Goal: Information Seeking & Learning: Learn about a topic

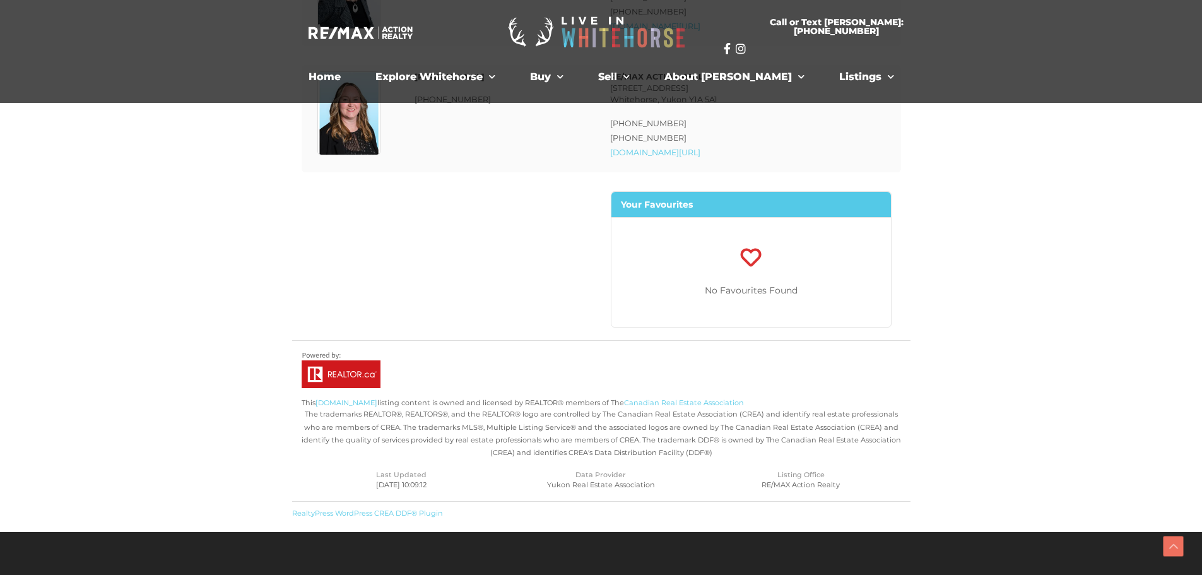
drag, startPoint x: 998, startPoint y: 395, endPoint x: 1006, endPoint y: 493, distance: 98.8
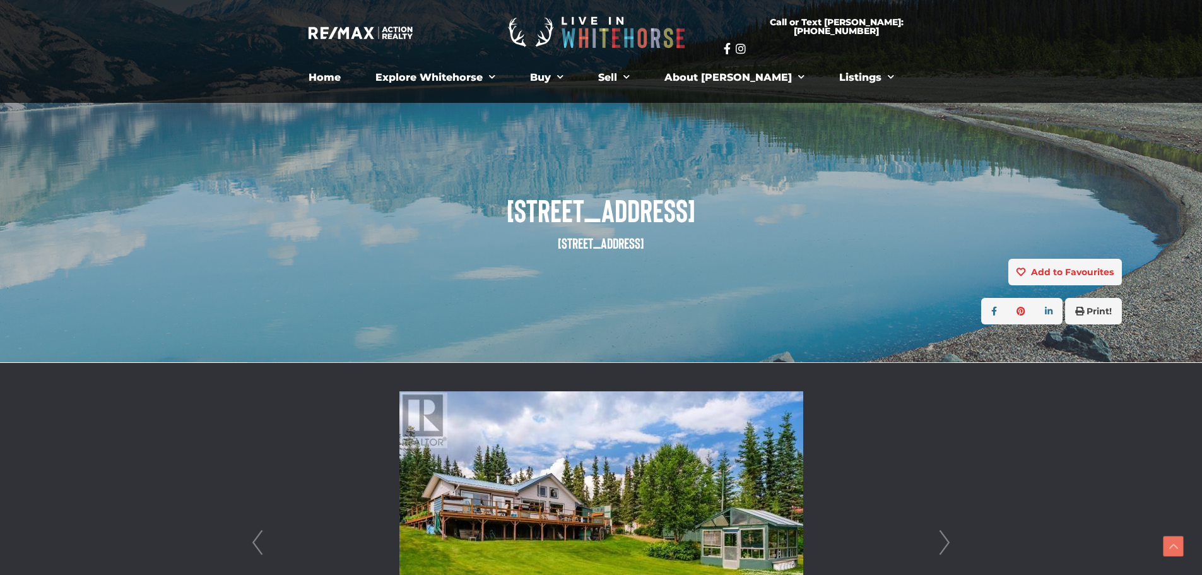
drag, startPoint x: 966, startPoint y: 384, endPoint x: 955, endPoint y: 237, distance: 147.5
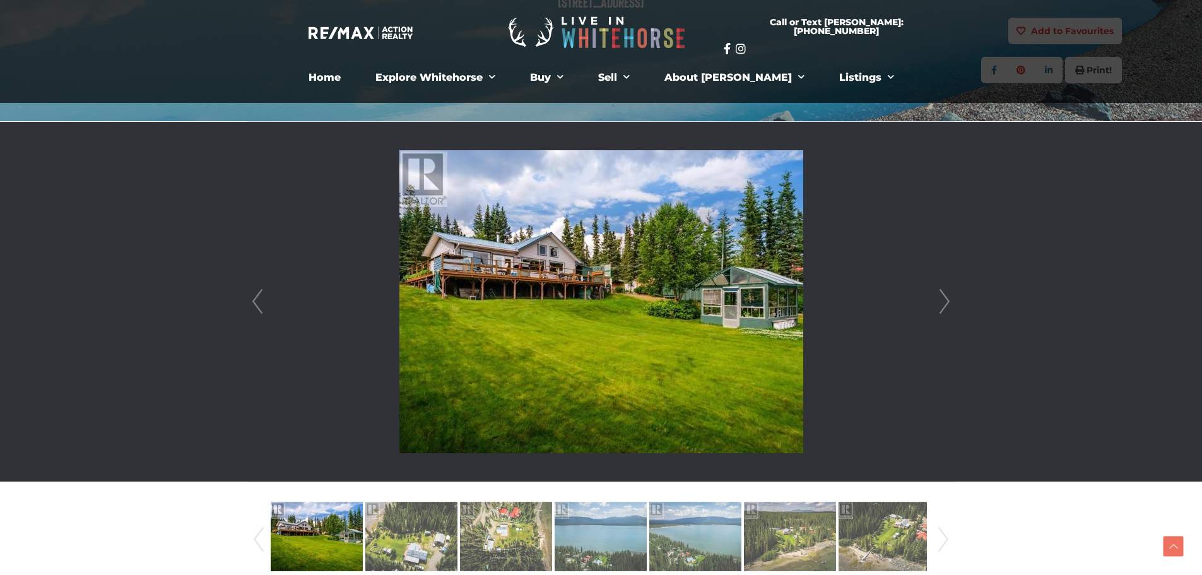
scroll to position [315, 0]
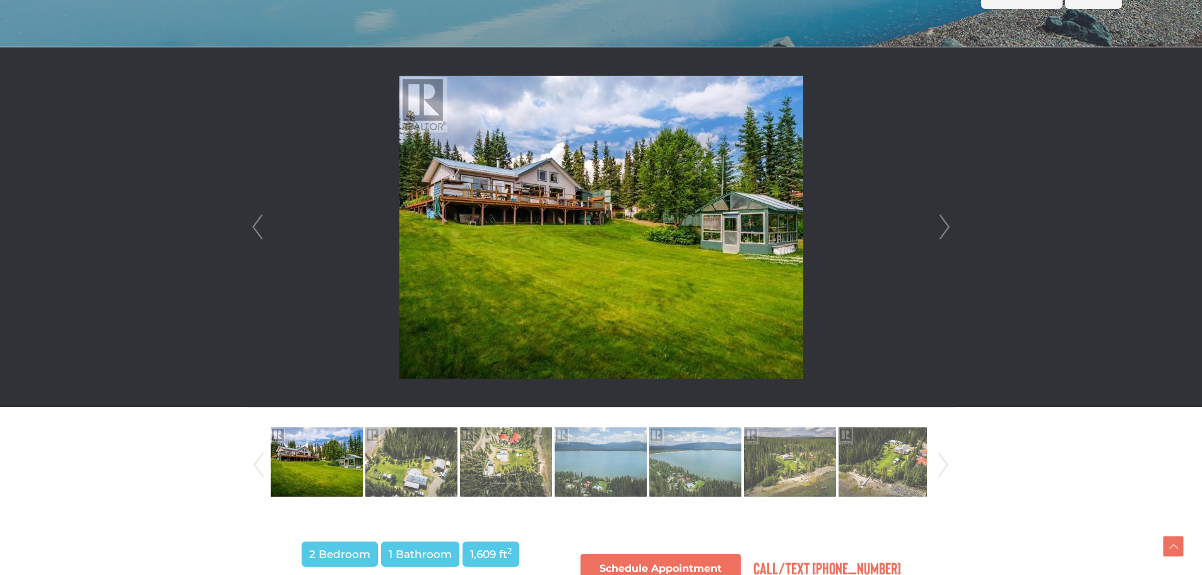
click at [940, 214] on link "Next" at bounding box center [944, 227] width 19 height 360
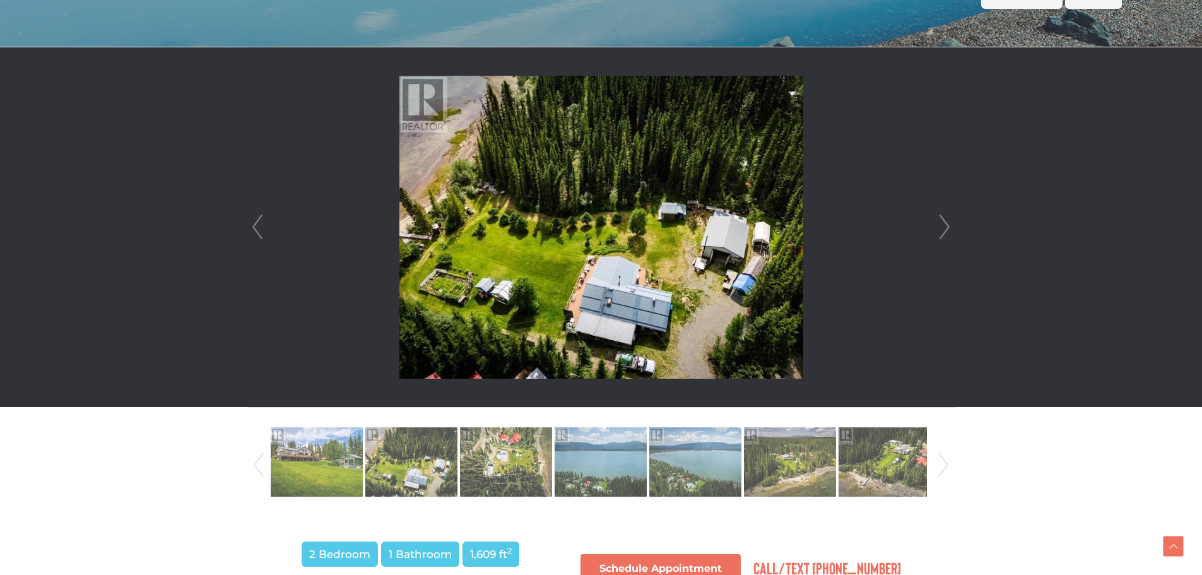
click at [262, 227] on link "Prev" at bounding box center [257, 227] width 19 height 360
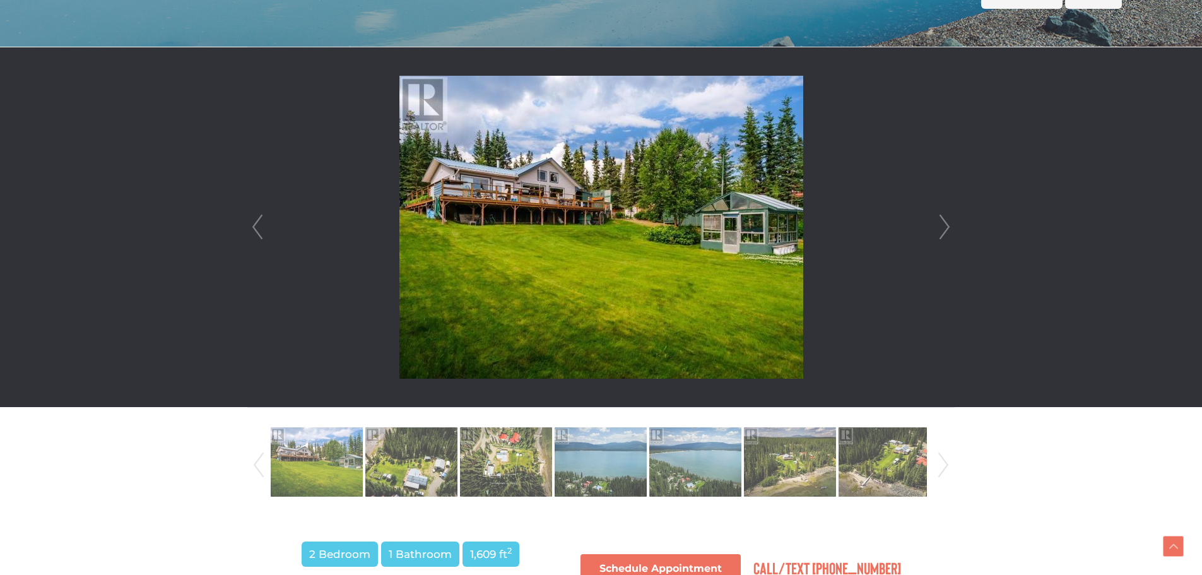
click at [936, 220] on link "Next" at bounding box center [944, 227] width 19 height 360
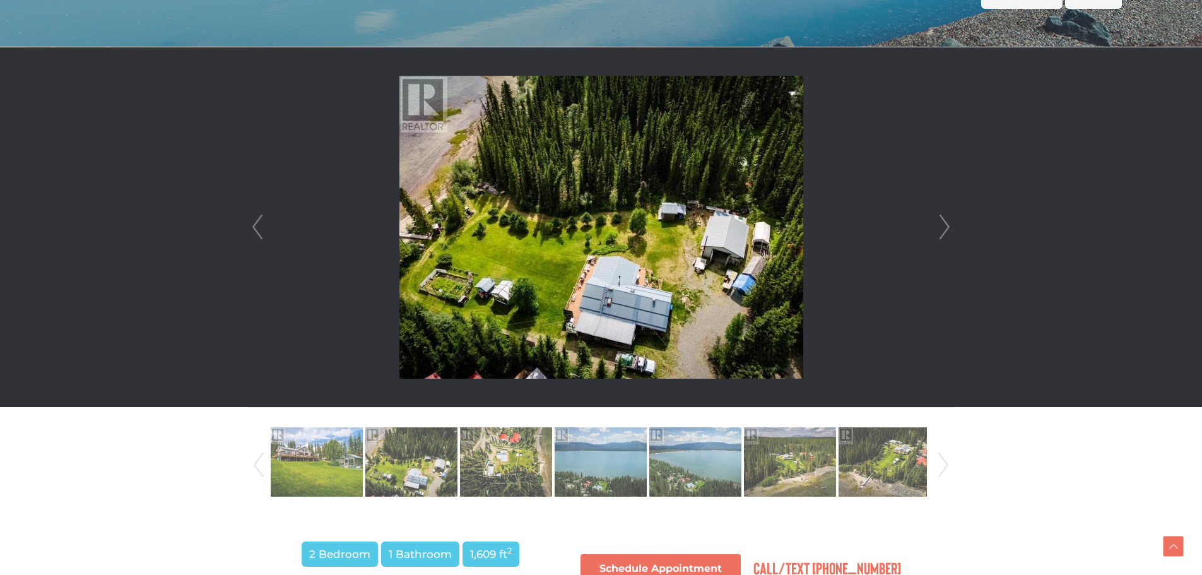
click at [936, 220] on link "Next" at bounding box center [944, 227] width 19 height 360
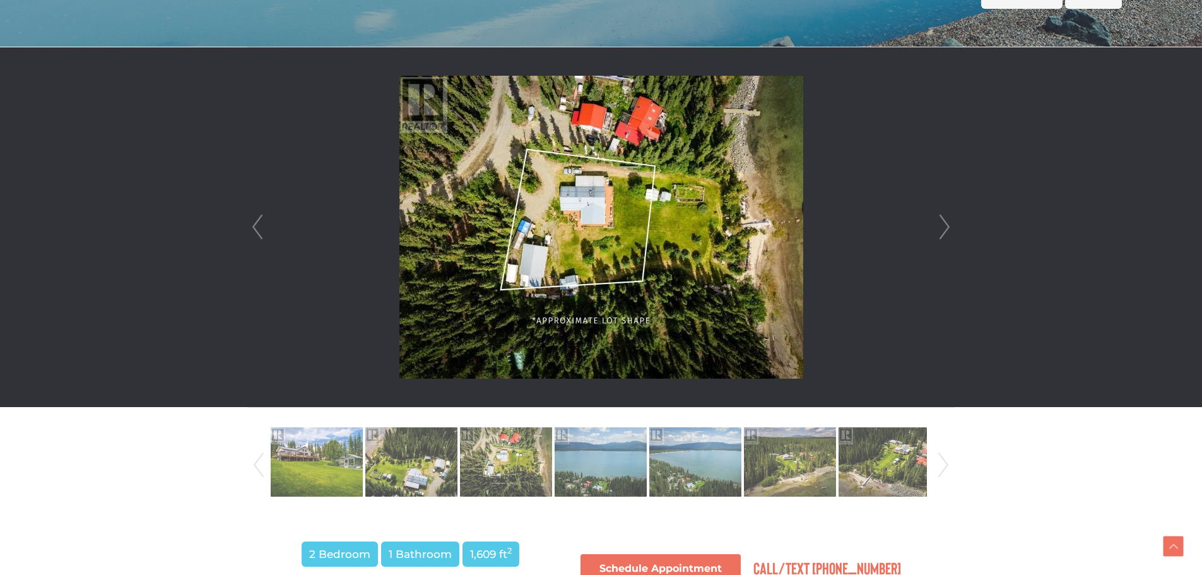
click at [626, 251] on img at bounding box center [601, 227] width 404 height 303
click at [669, 239] on img at bounding box center [601, 227] width 404 height 303
click at [945, 228] on link "Next" at bounding box center [944, 227] width 19 height 360
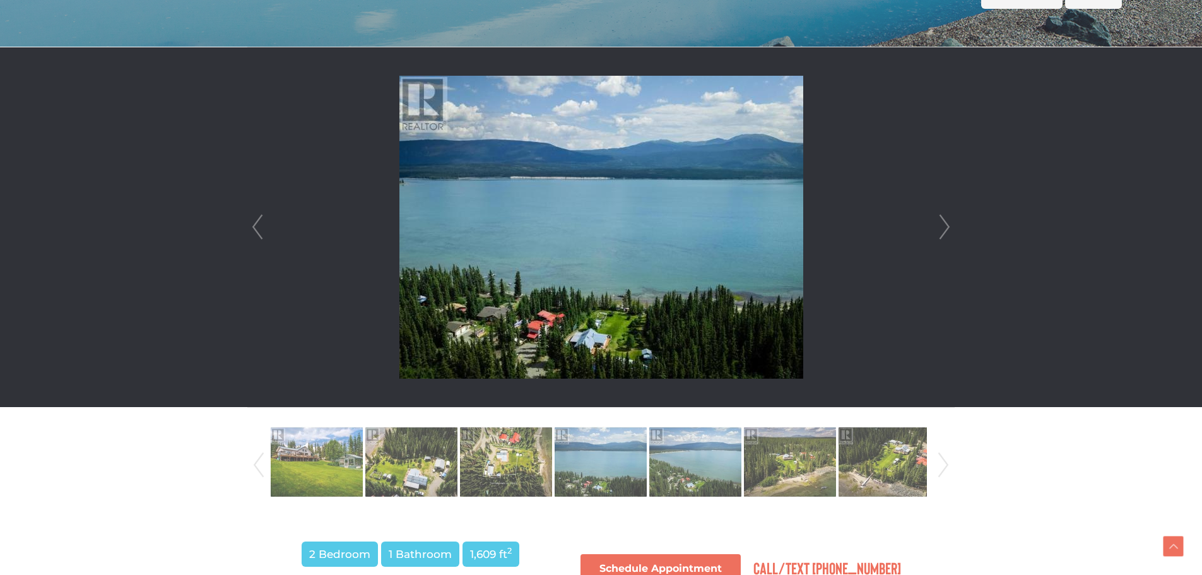
click at [945, 228] on link "Next" at bounding box center [944, 227] width 19 height 360
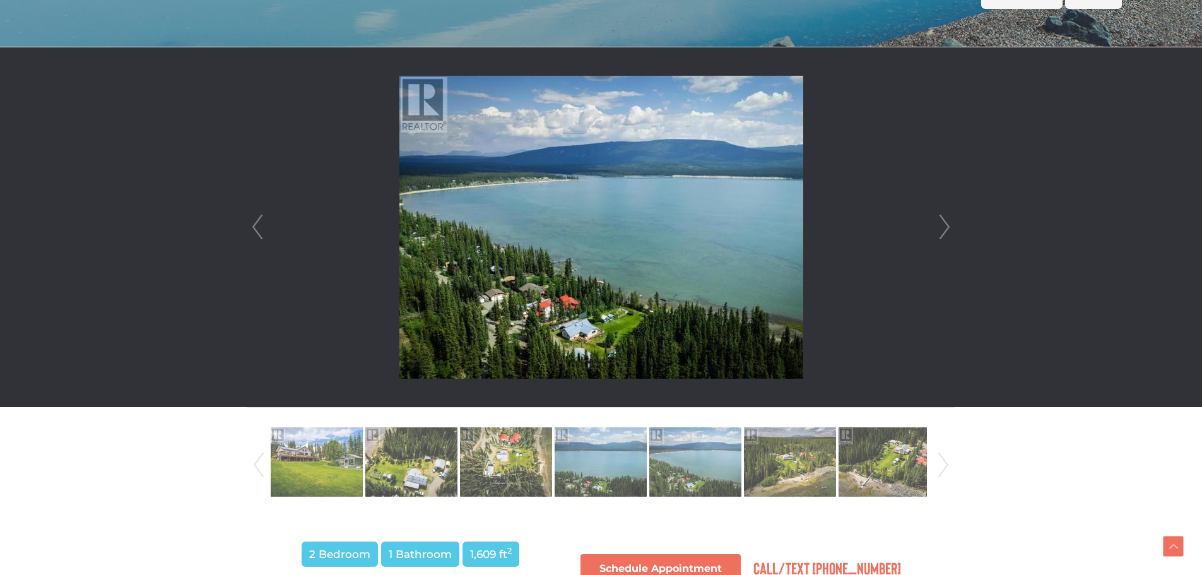
click at [945, 228] on link "Next" at bounding box center [944, 227] width 19 height 360
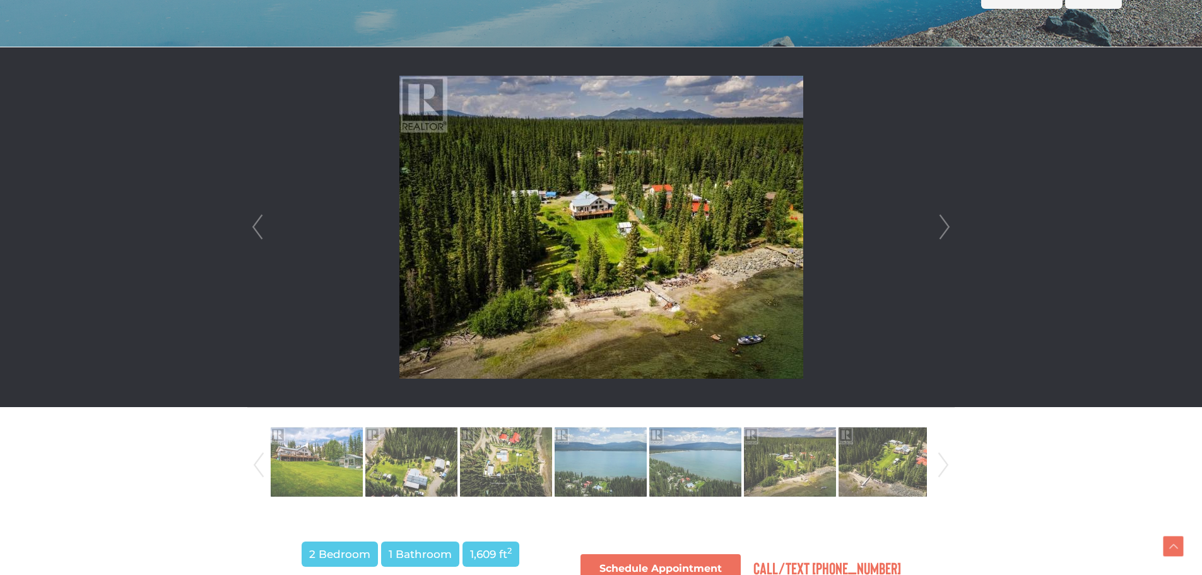
click at [945, 228] on link "Next" at bounding box center [944, 227] width 19 height 360
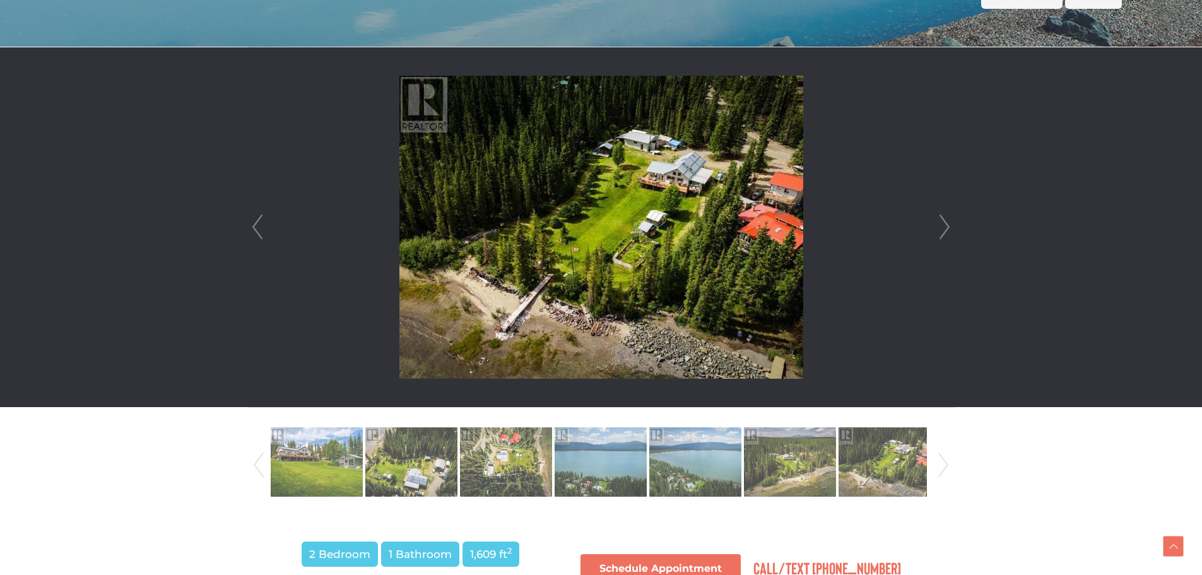
click at [945, 228] on link "Next" at bounding box center [944, 227] width 19 height 360
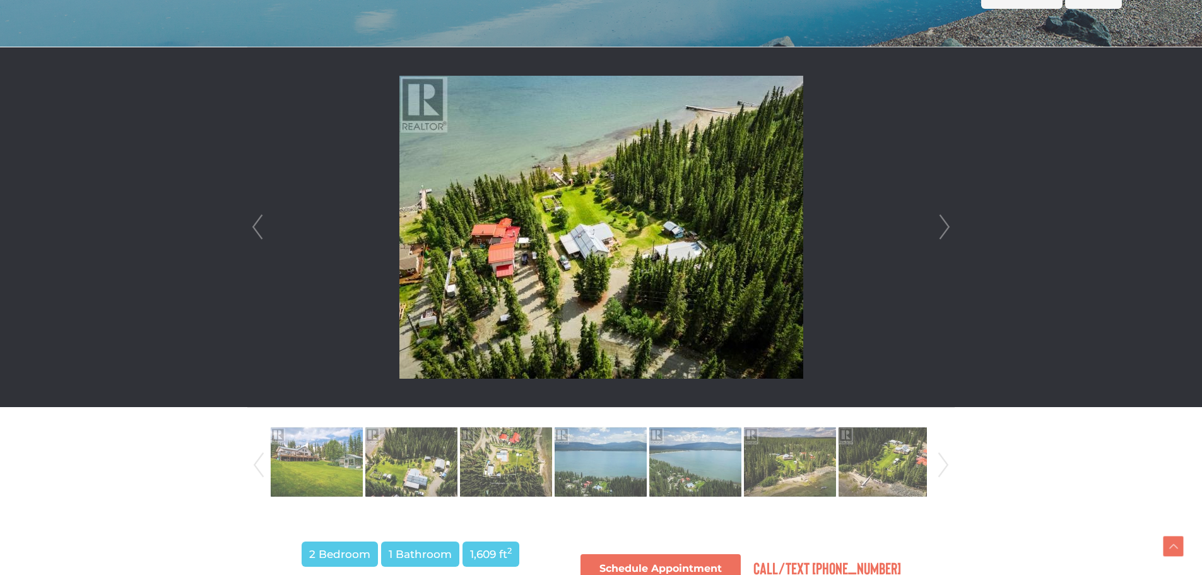
click at [945, 228] on link "Next" at bounding box center [944, 227] width 19 height 360
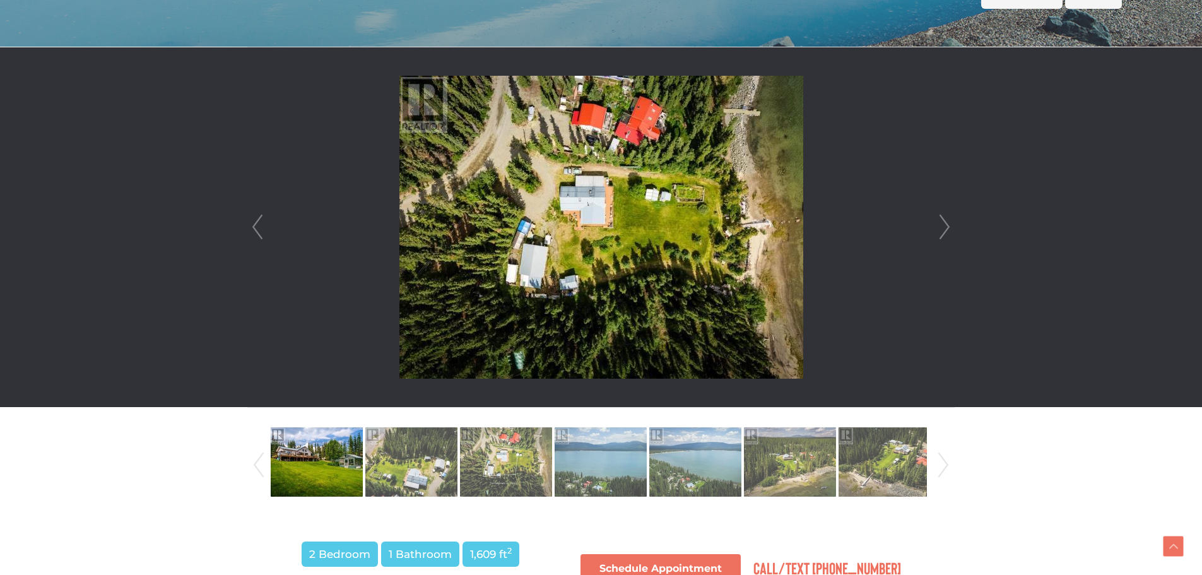
click at [945, 228] on link "Next" at bounding box center [944, 227] width 19 height 360
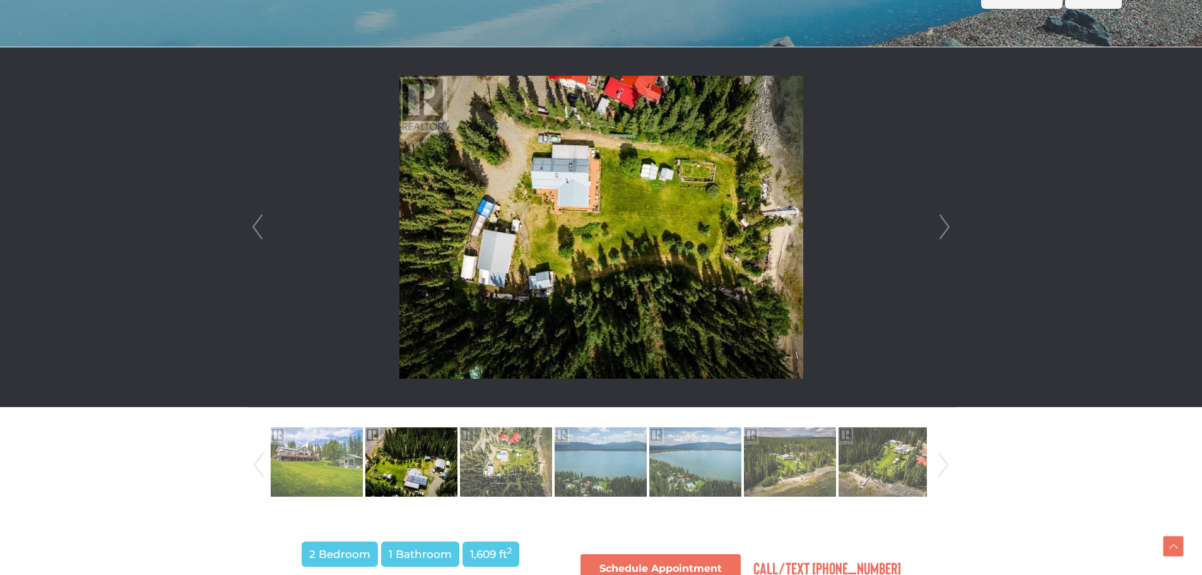
click at [945, 228] on link "Next" at bounding box center [944, 227] width 19 height 360
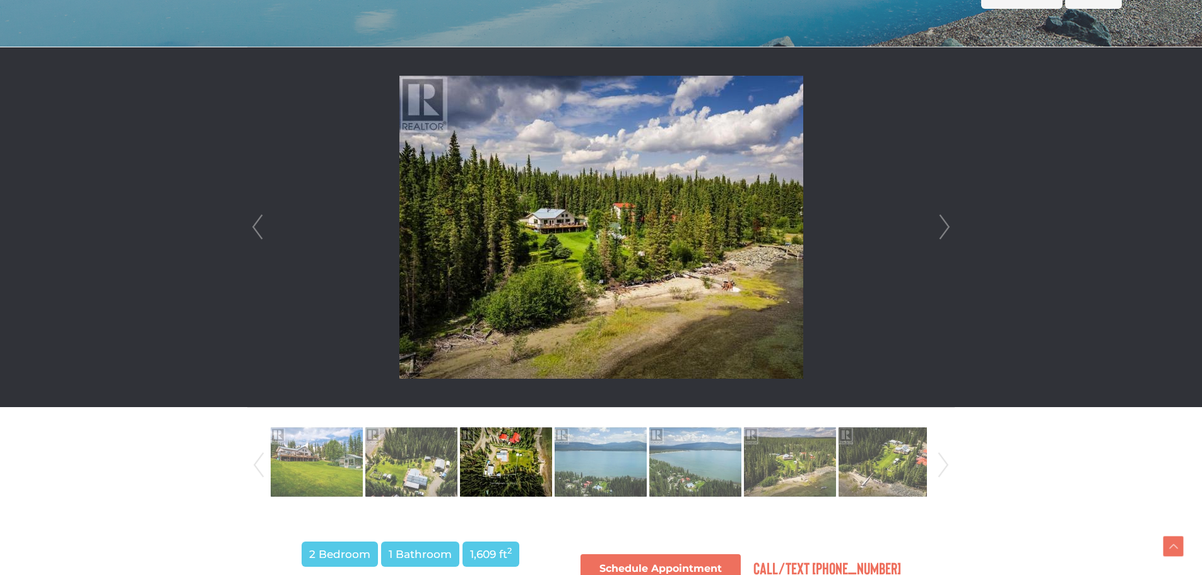
click at [945, 228] on link "Next" at bounding box center [944, 227] width 19 height 360
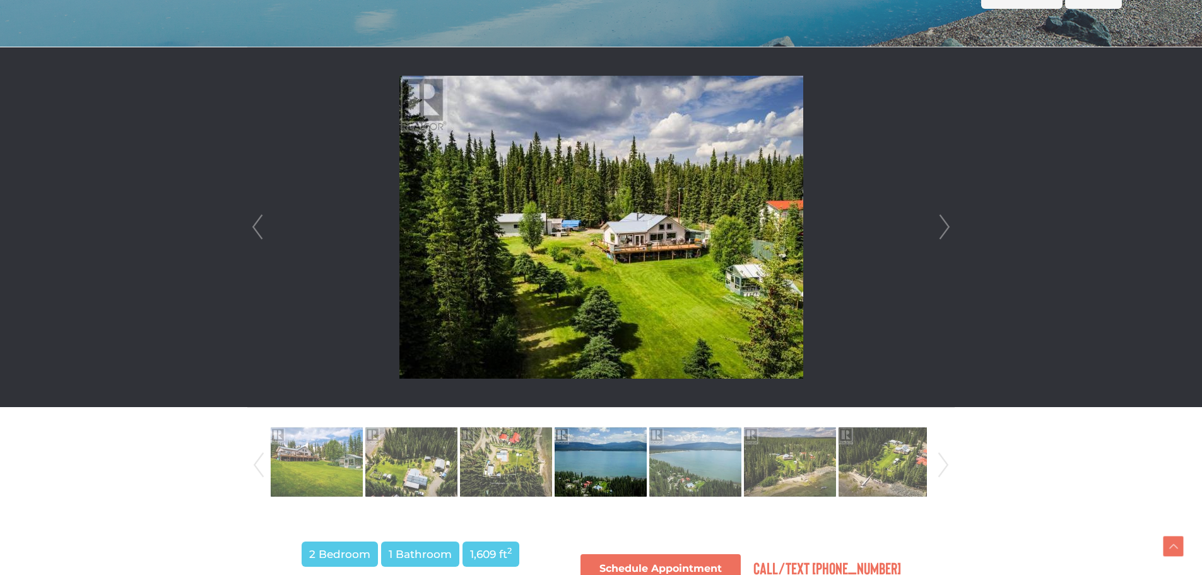
click at [945, 228] on link "Next" at bounding box center [944, 227] width 19 height 360
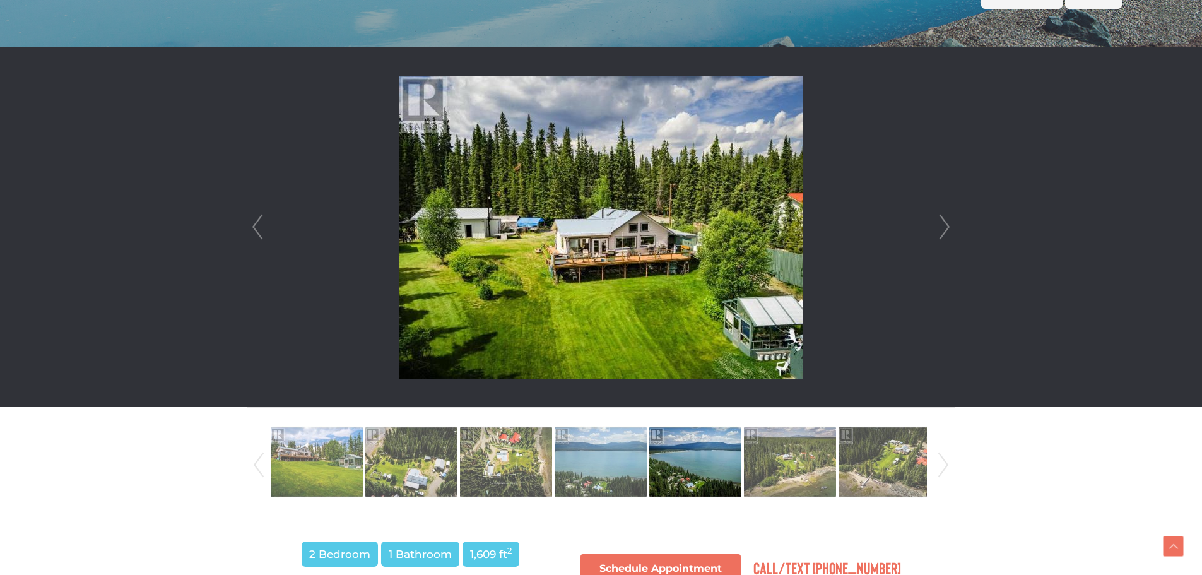
click at [945, 228] on link "Next" at bounding box center [944, 227] width 19 height 360
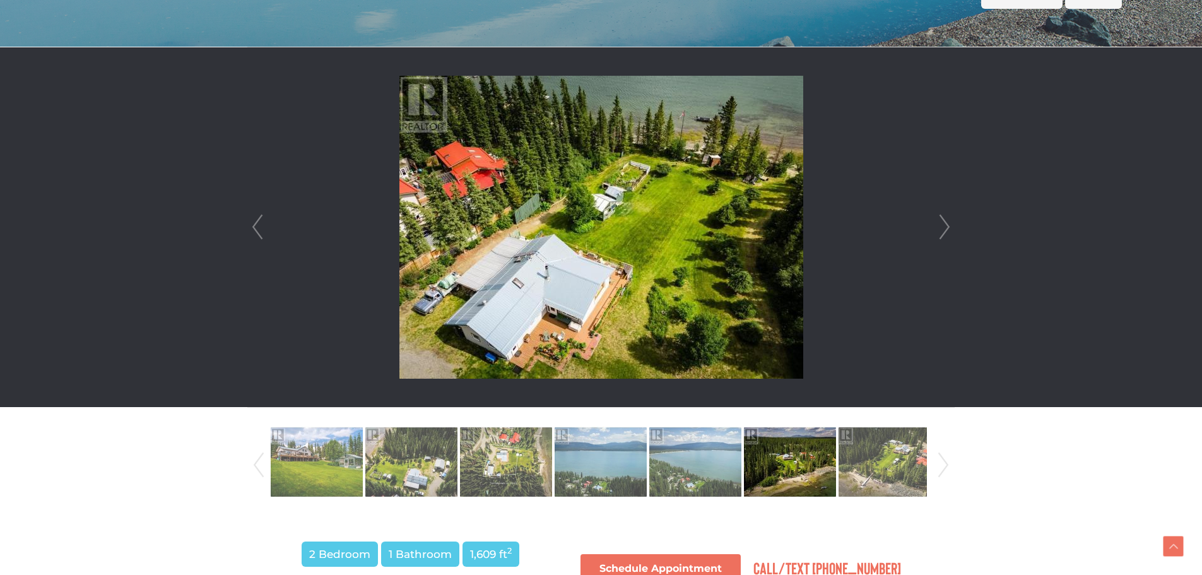
click at [945, 228] on link "Next" at bounding box center [944, 227] width 19 height 360
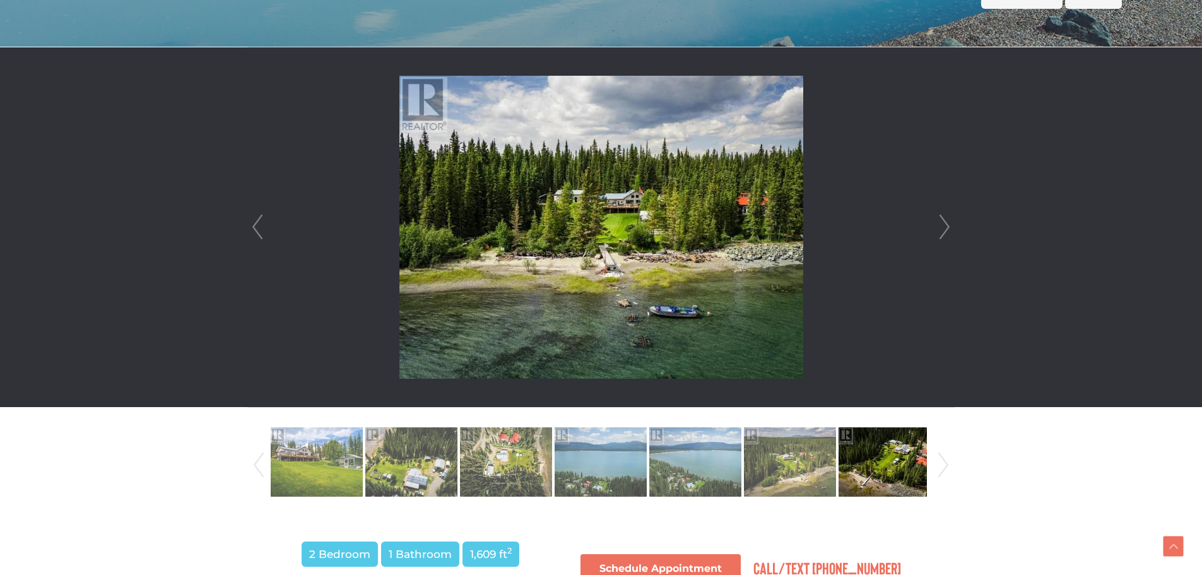
click at [945, 228] on link "Next" at bounding box center [944, 227] width 19 height 360
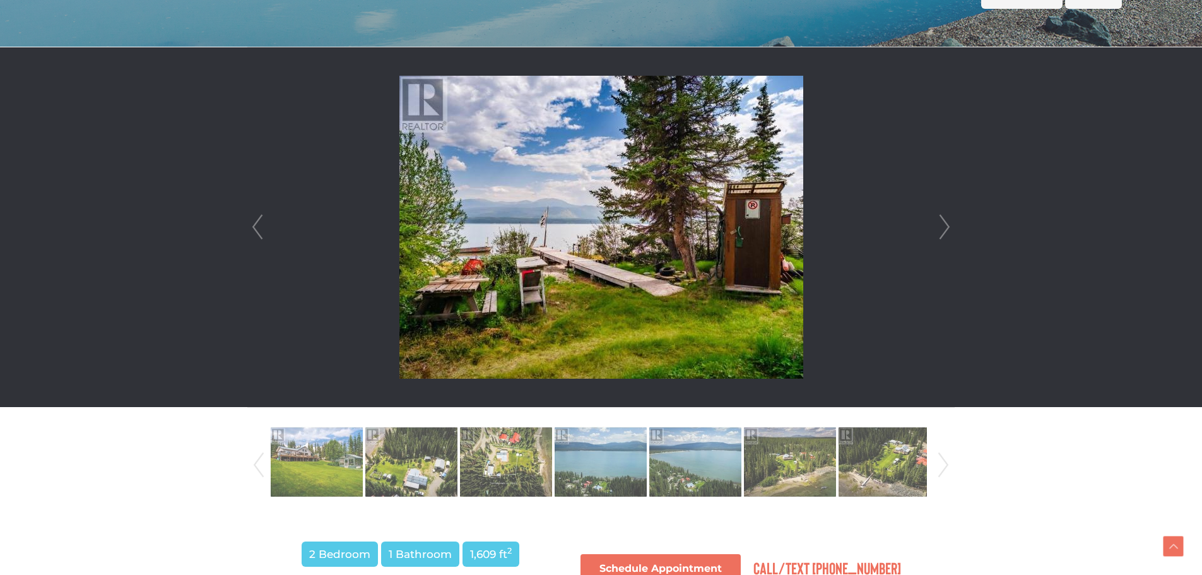
click at [256, 230] on link "Prev" at bounding box center [257, 227] width 19 height 360
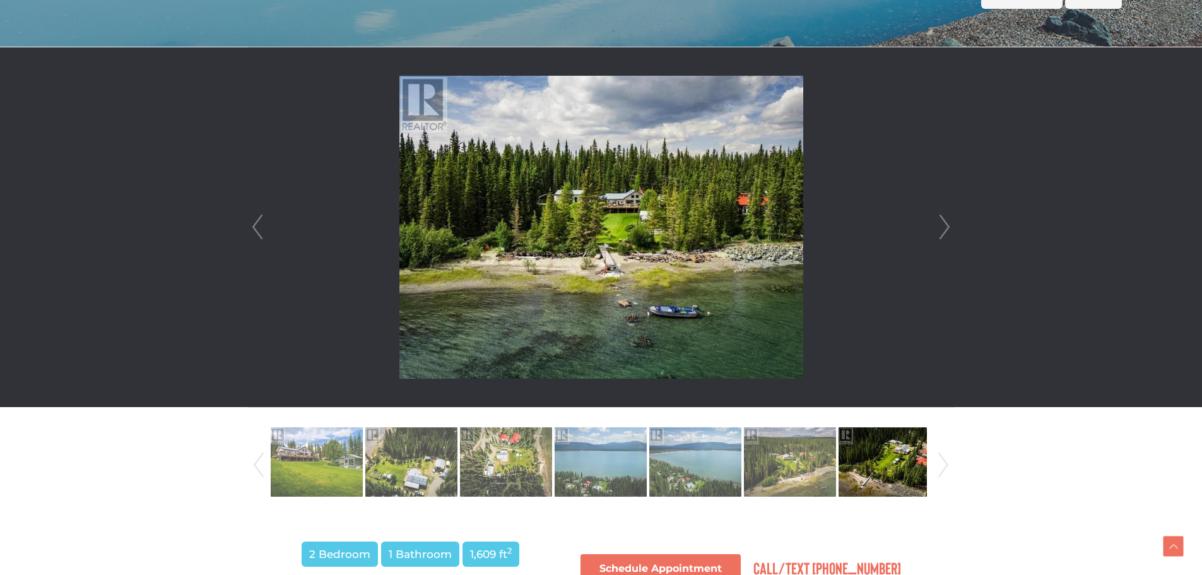
click at [936, 223] on link "Next" at bounding box center [944, 227] width 19 height 360
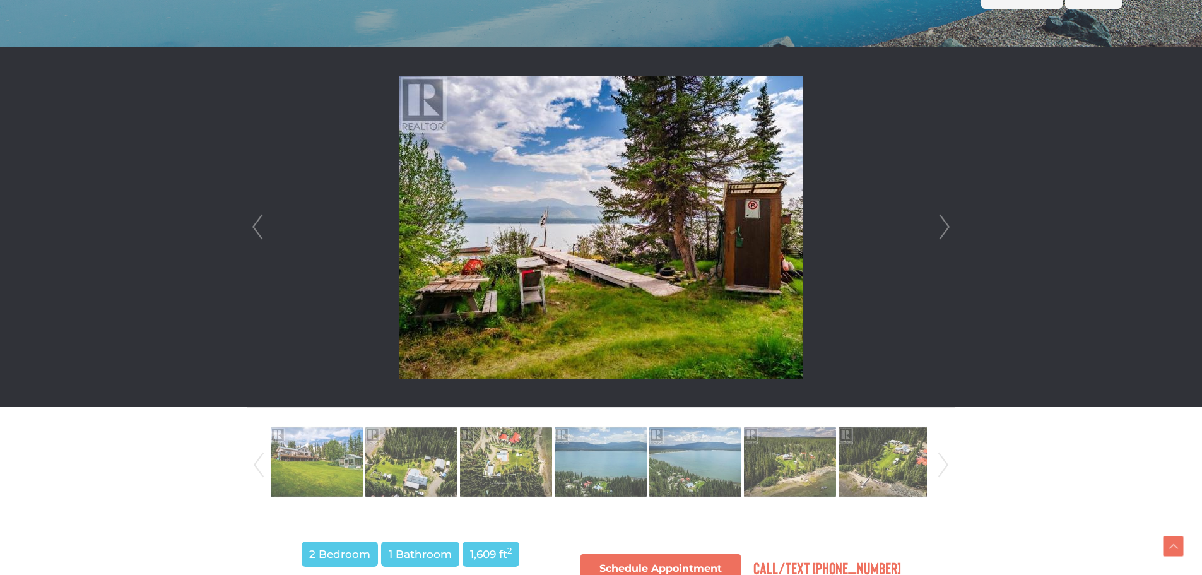
click at [936, 223] on link "Next" at bounding box center [944, 227] width 19 height 360
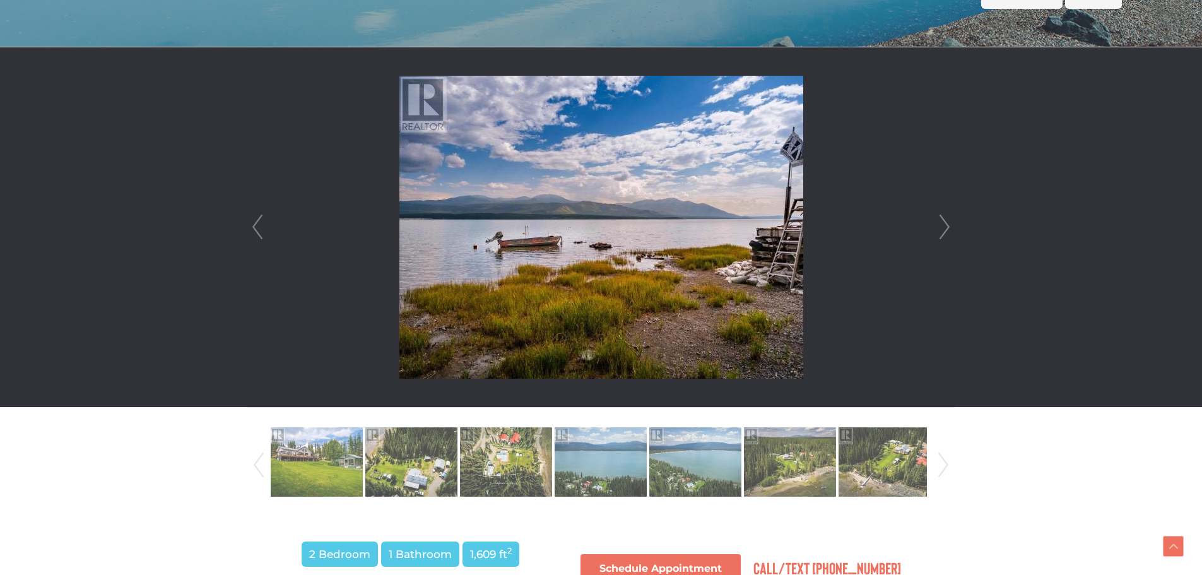
click at [936, 223] on link "Next" at bounding box center [944, 227] width 19 height 360
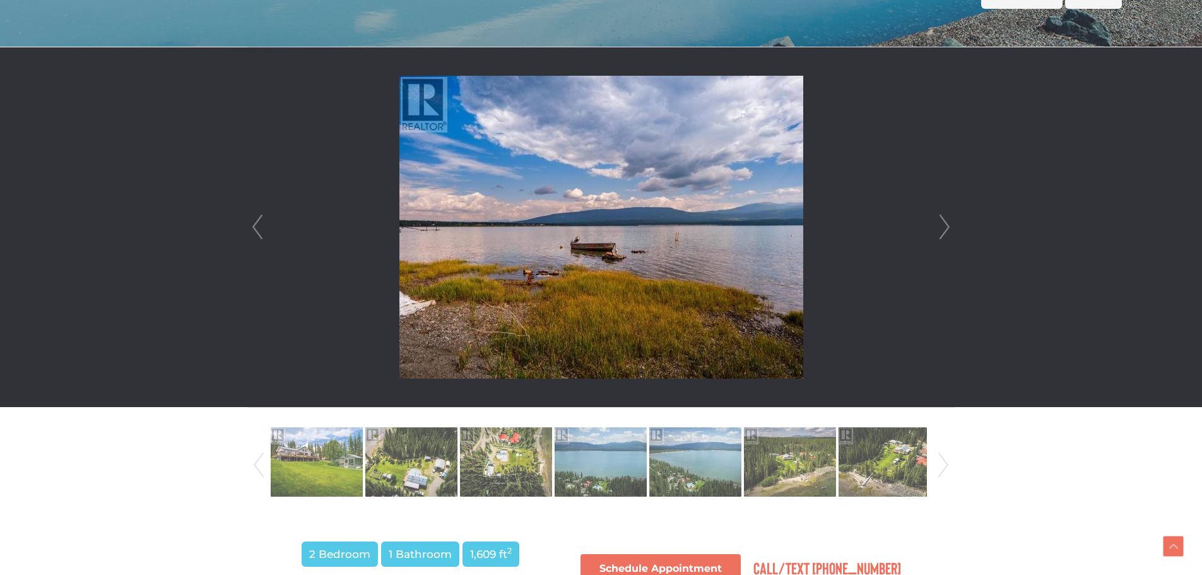
click at [936, 223] on link "Next" at bounding box center [944, 227] width 19 height 360
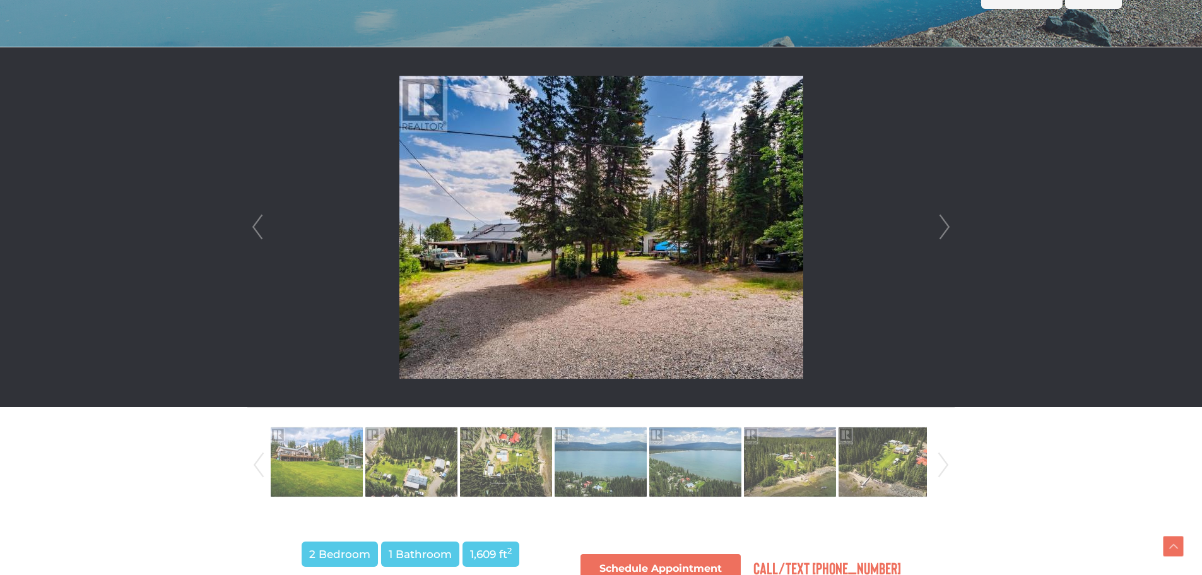
click at [936, 223] on link "Next" at bounding box center [944, 227] width 19 height 360
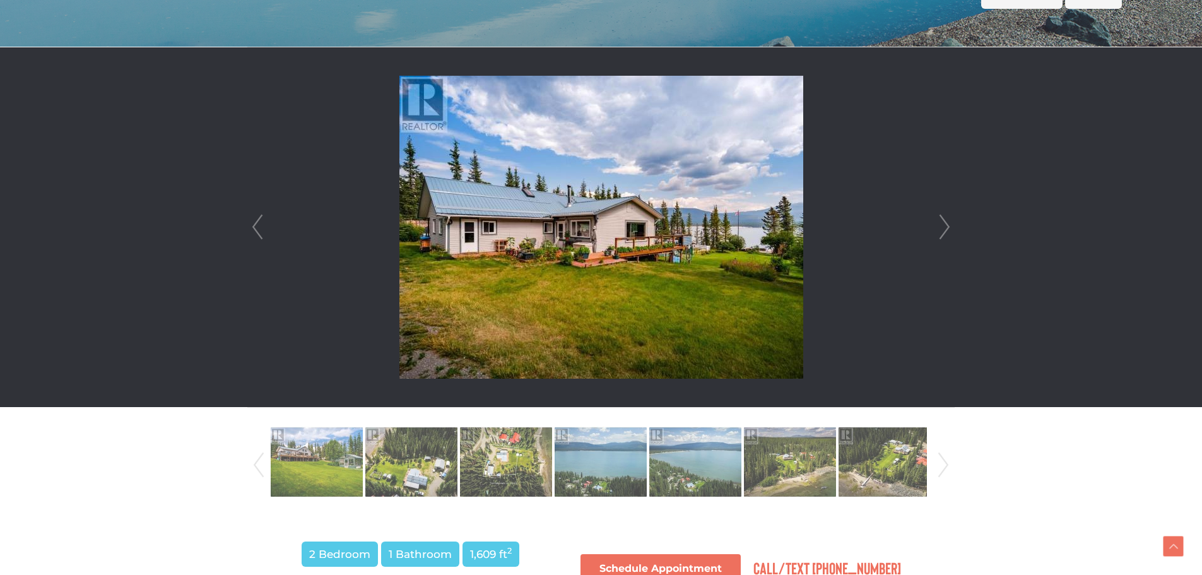
click at [935, 223] on li at bounding box center [601, 227] width 706 height 360
click at [933, 223] on li at bounding box center [601, 227] width 706 height 360
click at [935, 223] on li at bounding box center [601, 227] width 706 height 360
click at [941, 220] on link "Next" at bounding box center [944, 227] width 19 height 360
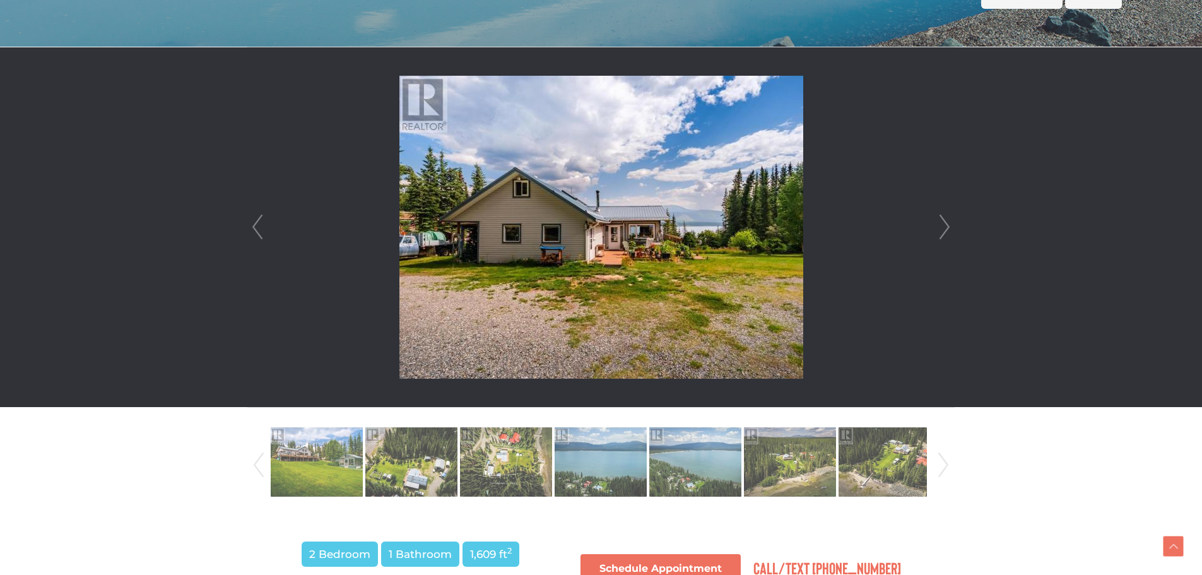
click at [941, 220] on link "Next" at bounding box center [944, 227] width 19 height 360
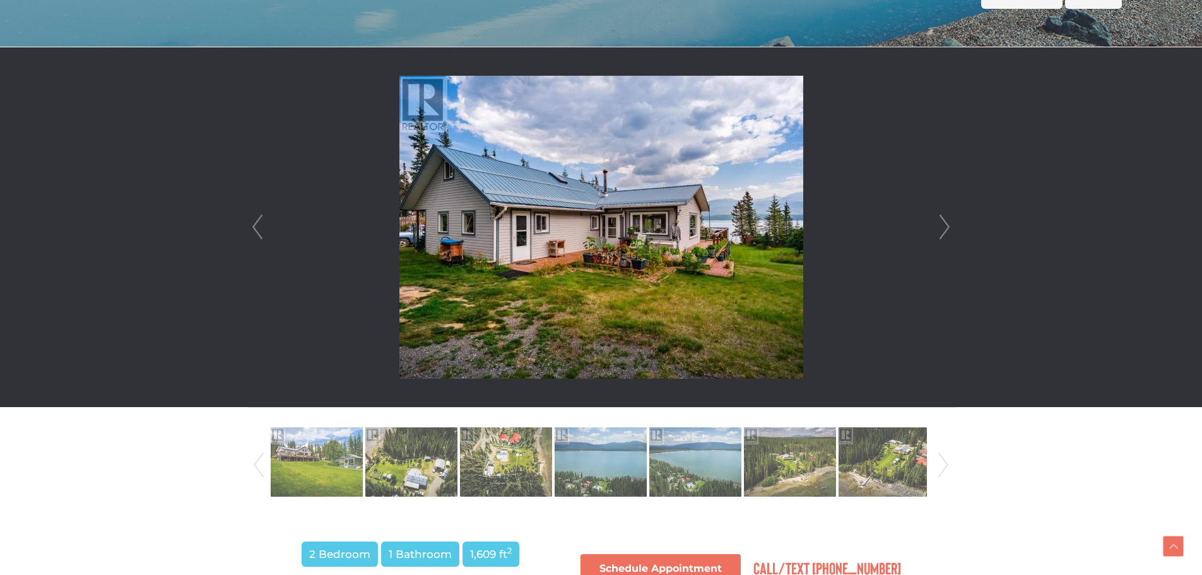
click at [941, 220] on link "Next" at bounding box center [944, 227] width 19 height 360
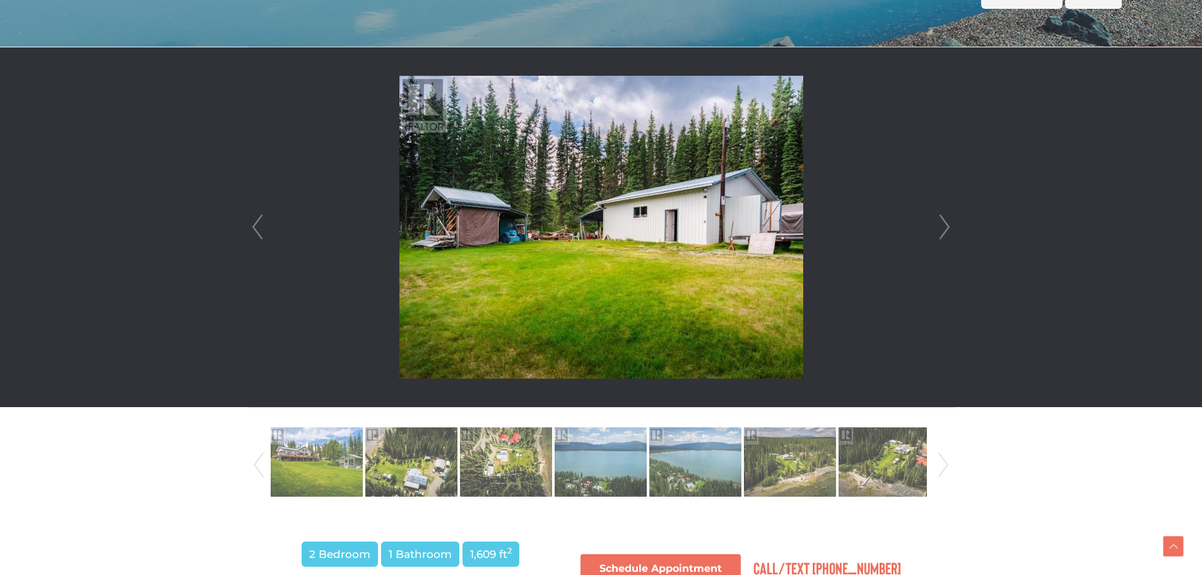
click at [941, 220] on link "Next" at bounding box center [944, 227] width 19 height 360
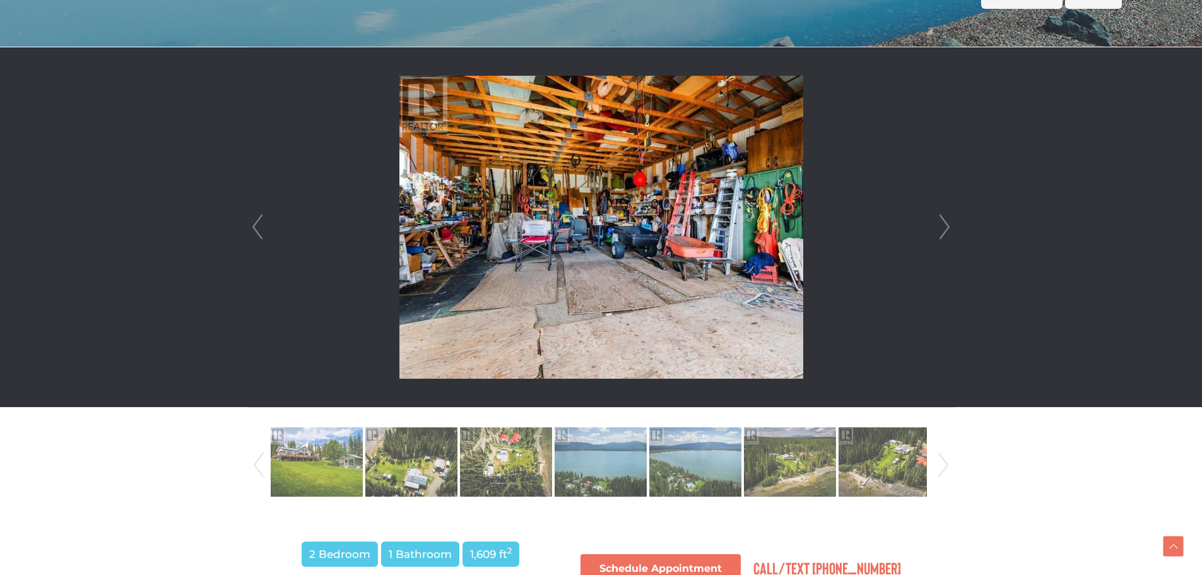
click at [941, 220] on link "Next" at bounding box center [944, 227] width 19 height 360
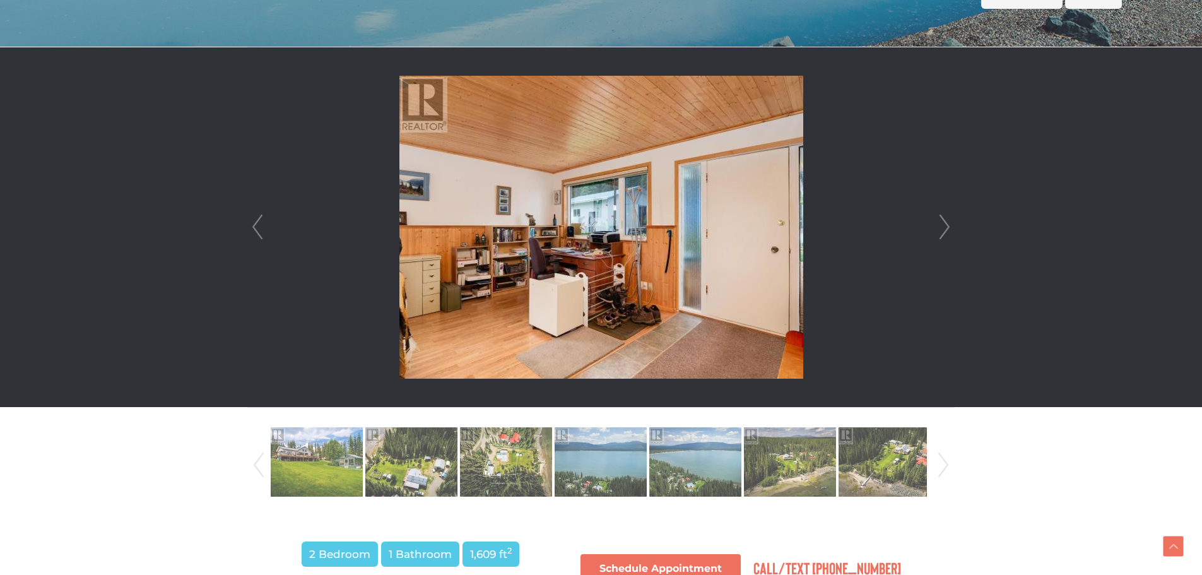
click at [941, 220] on link "Next" at bounding box center [944, 227] width 19 height 360
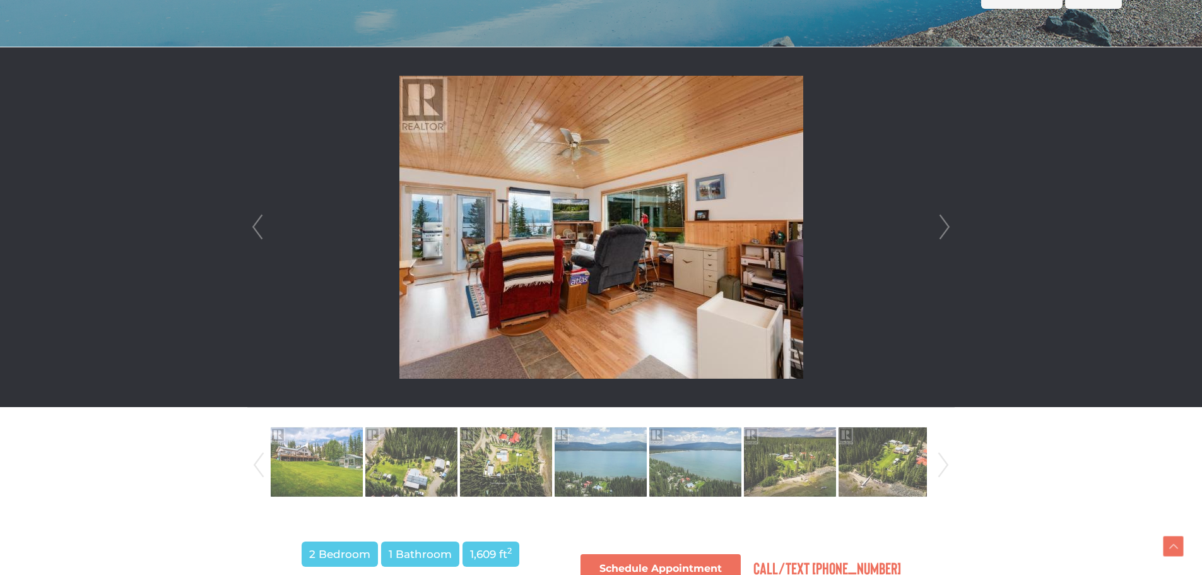
click at [941, 220] on link "Next" at bounding box center [944, 227] width 19 height 360
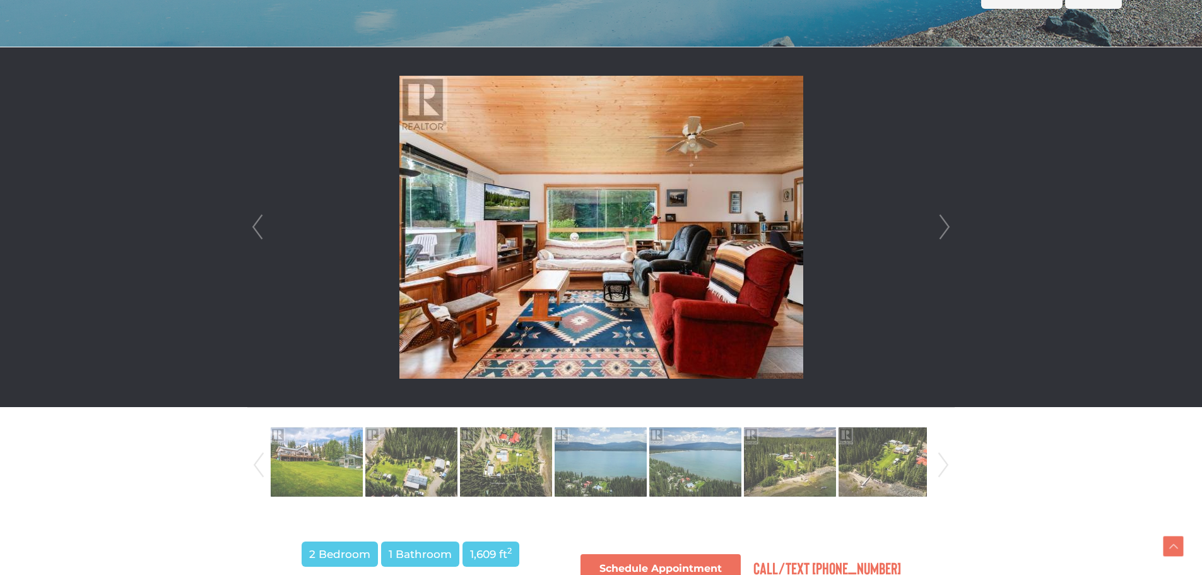
click at [940, 220] on link "Next" at bounding box center [944, 227] width 19 height 360
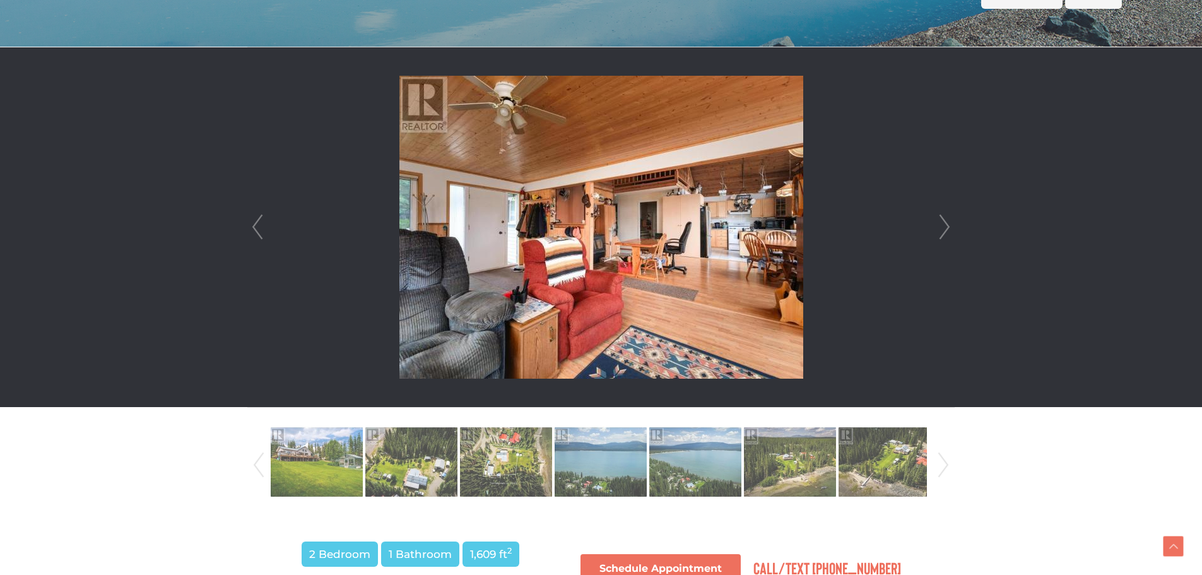
click at [940, 220] on link "Next" at bounding box center [944, 227] width 19 height 360
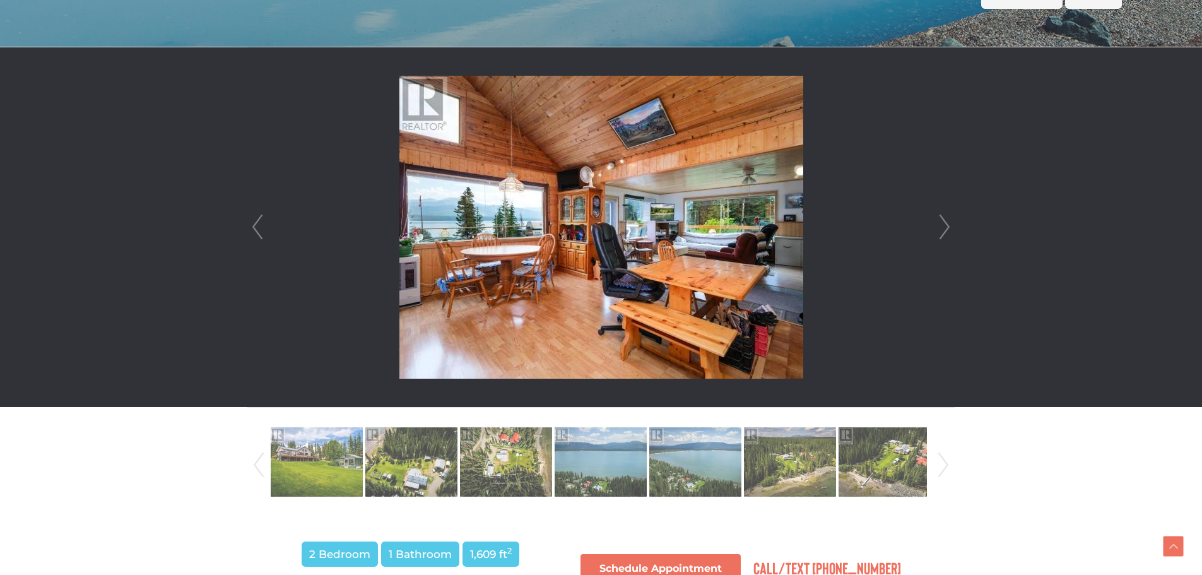
click at [940, 220] on link "Next" at bounding box center [944, 227] width 19 height 360
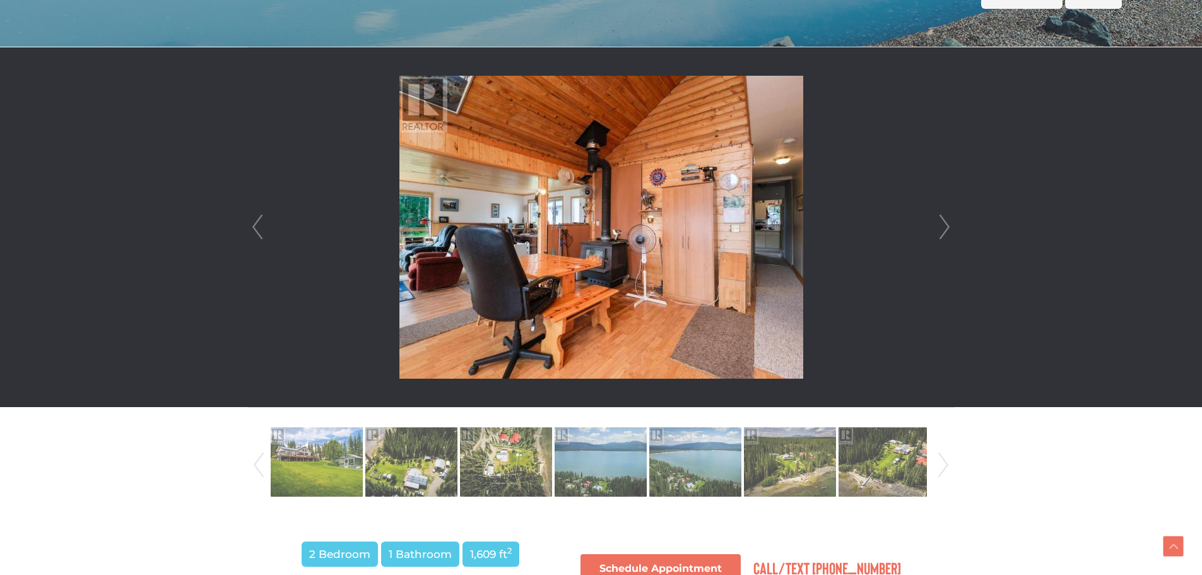
click at [940, 220] on link "Next" at bounding box center [944, 227] width 19 height 360
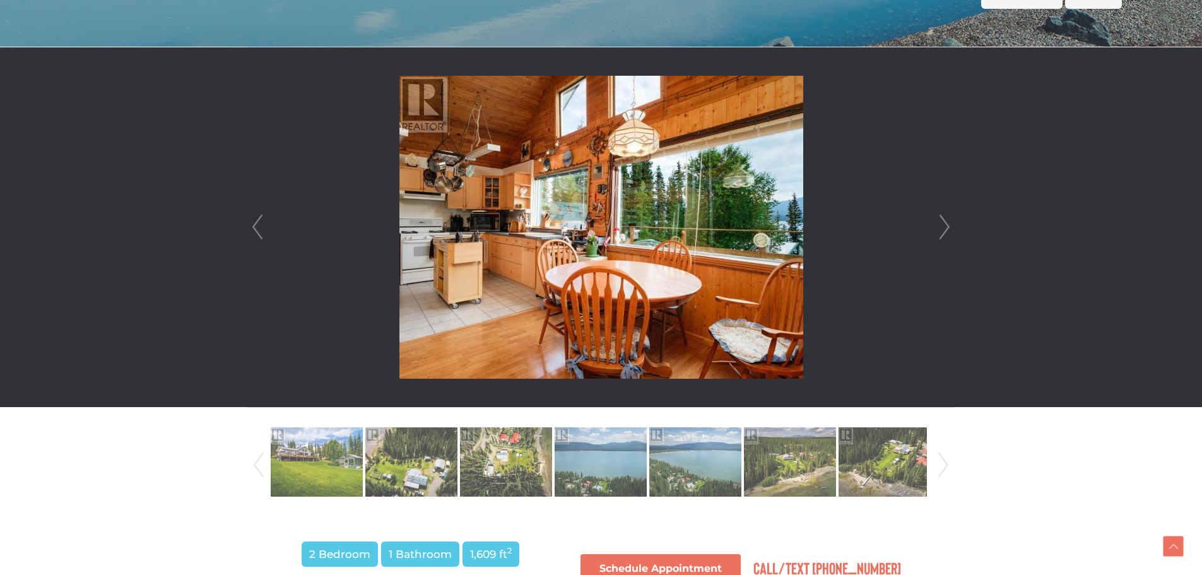
click at [940, 220] on link "Next" at bounding box center [944, 227] width 19 height 360
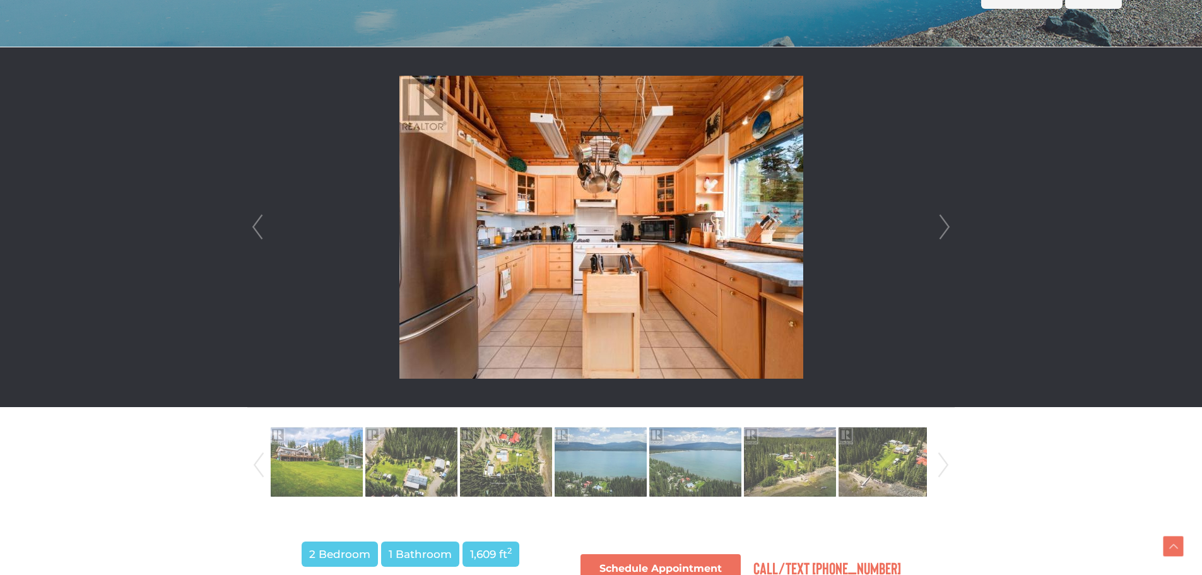
click at [940, 220] on link "Next" at bounding box center [944, 227] width 19 height 360
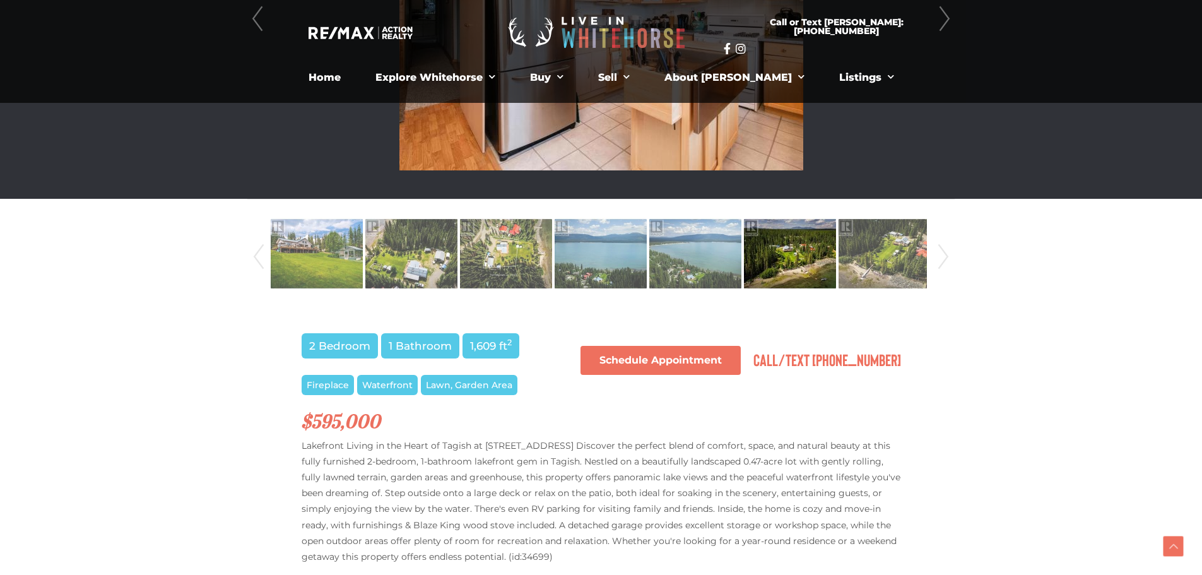
scroll to position [252, 0]
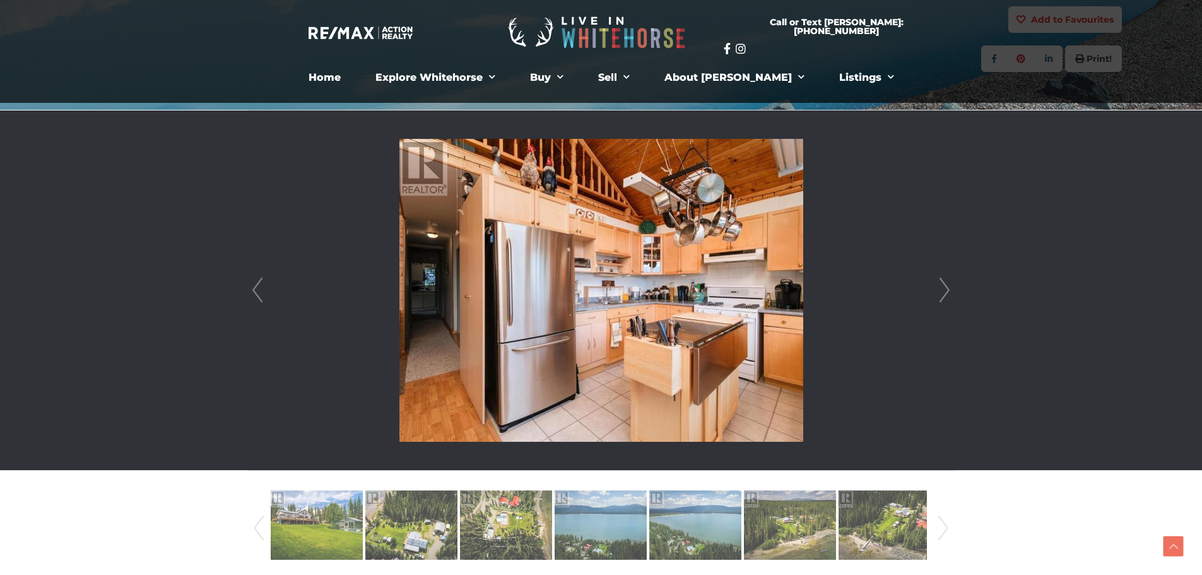
click at [936, 281] on link "Next" at bounding box center [944, 290] width 19 height 360
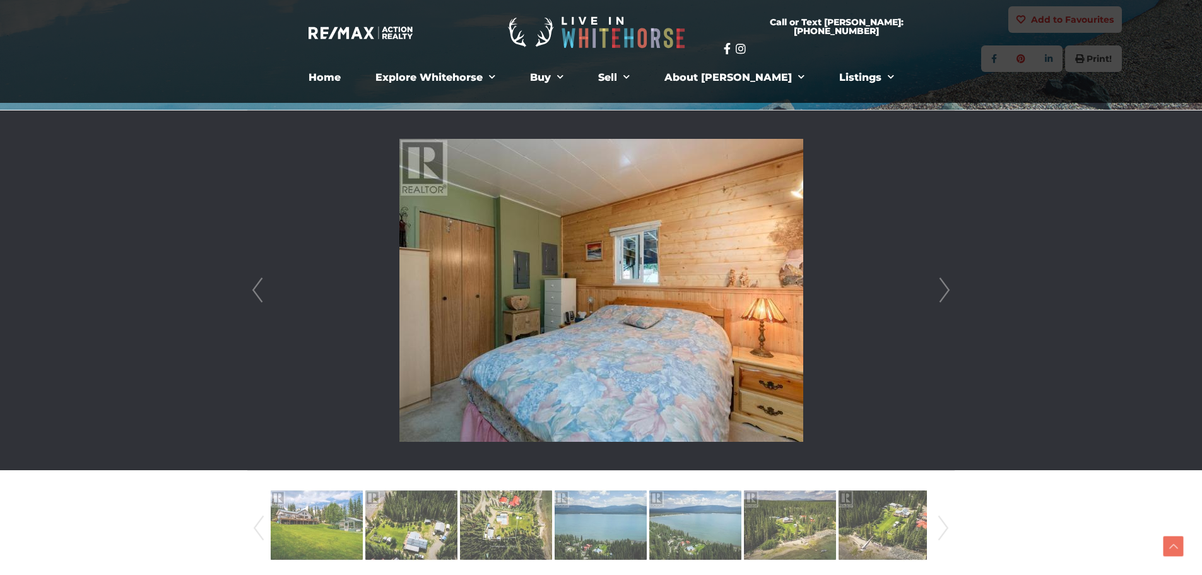
click at [936, 281] on link "Next" at bounding box center [944, 290] width 19 height 360
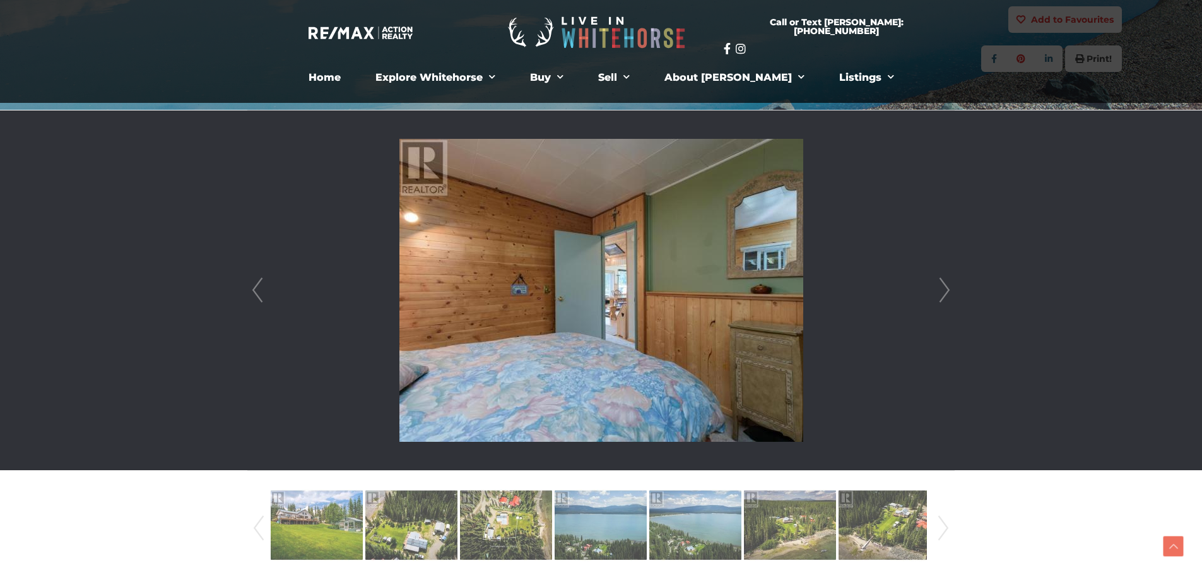
click at [936, 281] on link "Next" at bounding box center [944, 290] width 19 height 360
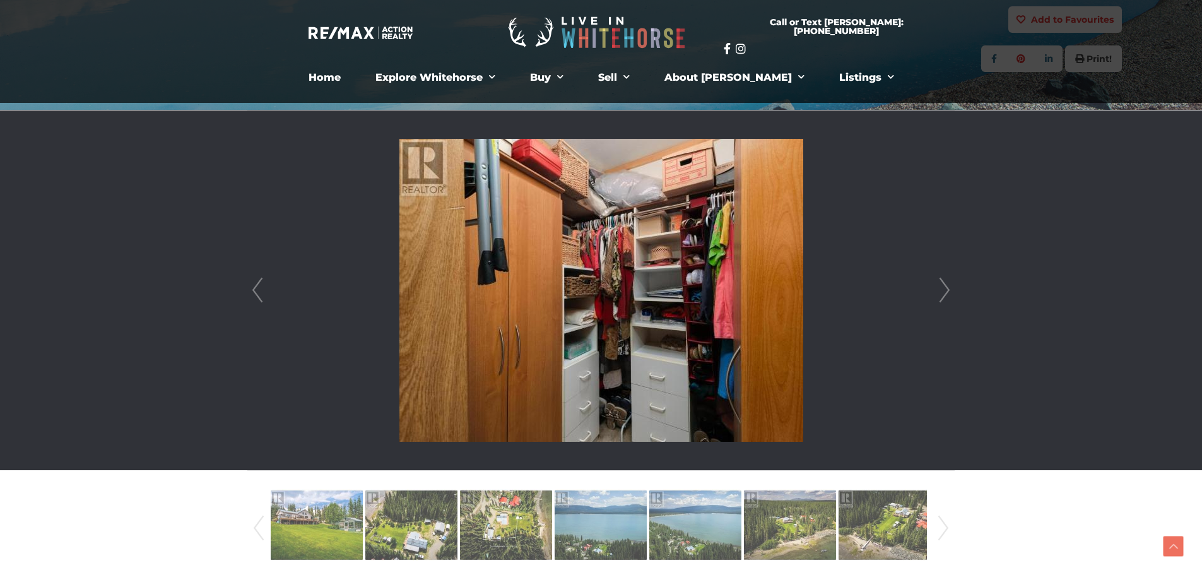
click at [936, 281] on link "Next" at bounding box center [944, 290] width 19 height 360
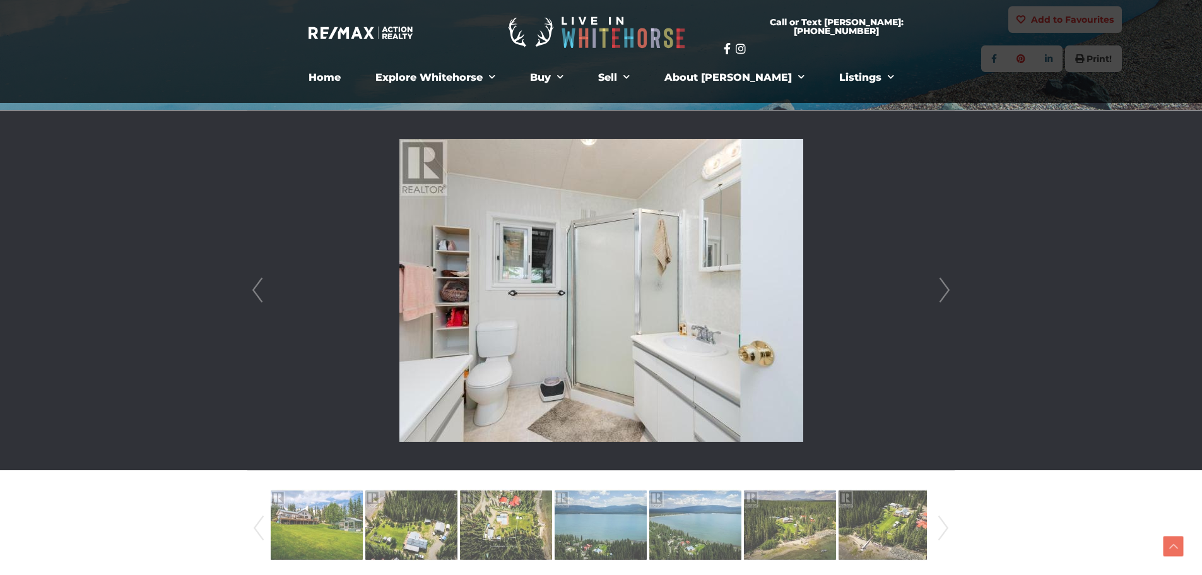
click at [936, 281] on link "Next" at bounding box center [944, 290] width 19 height 360
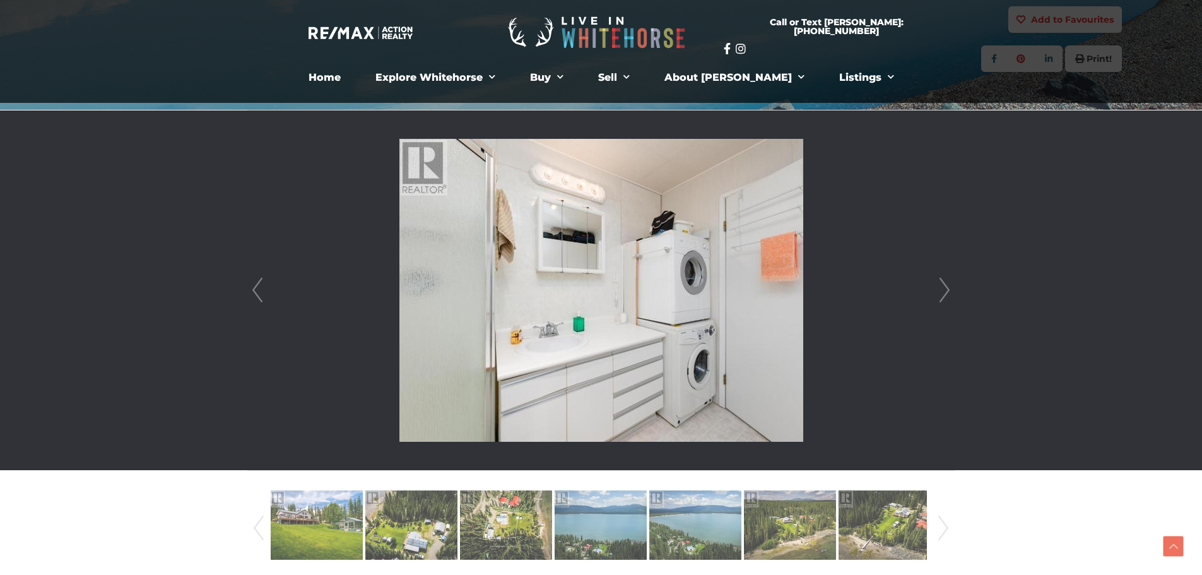
click at [936, 281] on link "Next" at bounding box center [944, 290] width 19 height 360
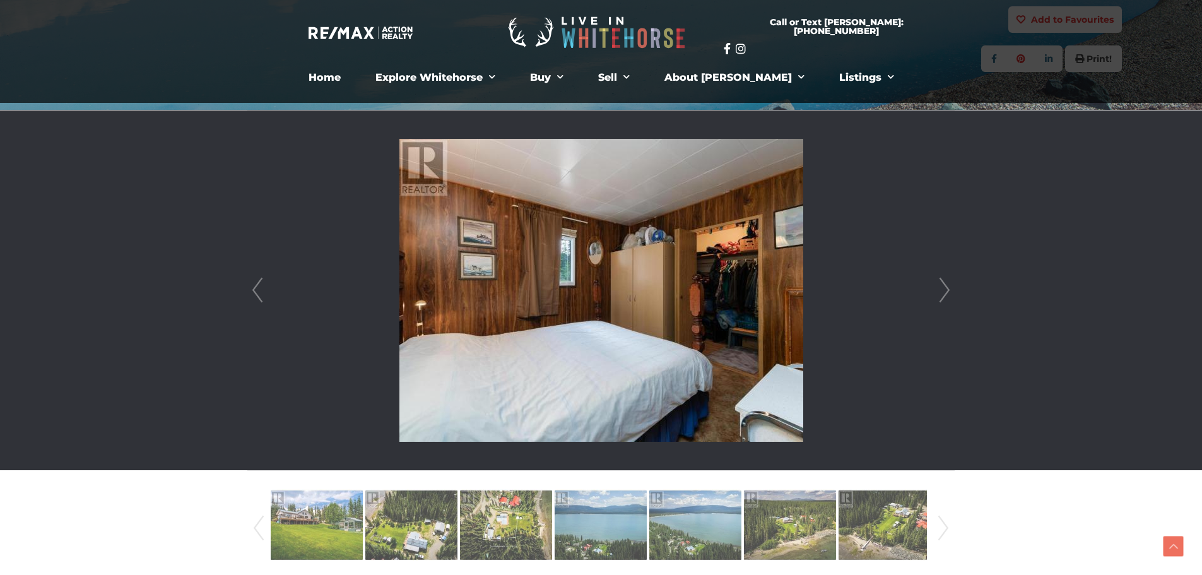
click at [936, 281] on link "Next" at bounding box center [944, 290] width 19 height 360
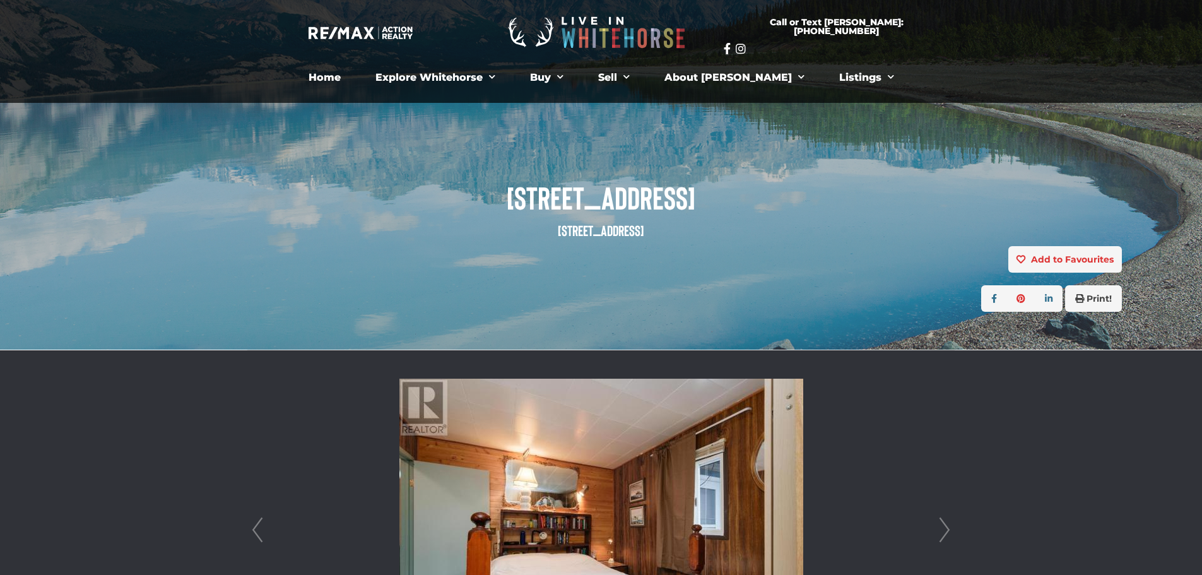
scroll to position [0, 0]
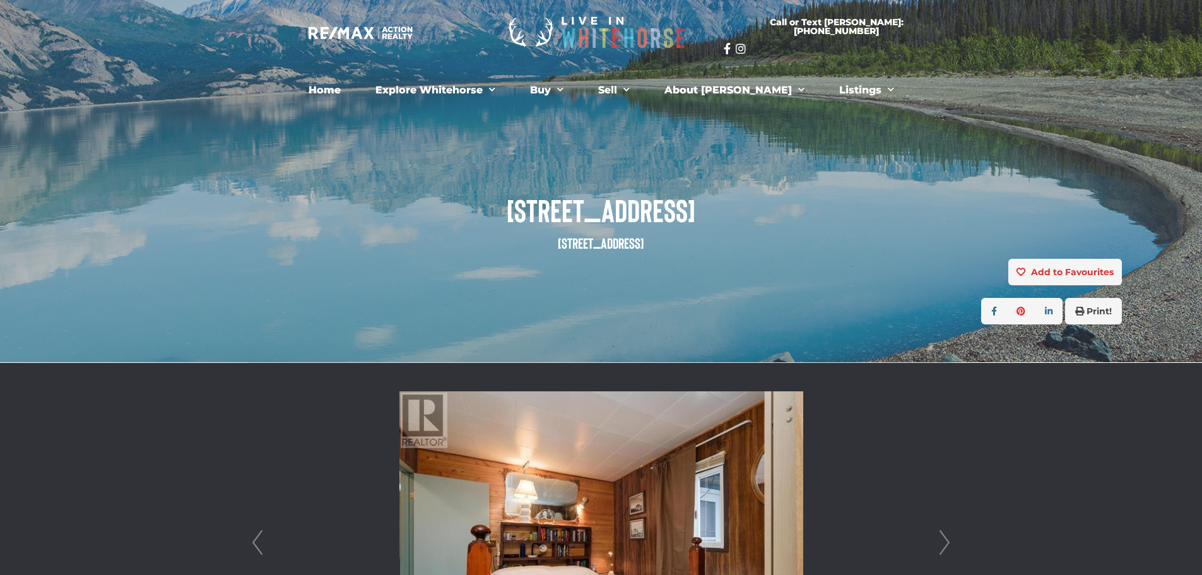
click at [634, 201] on span "[STREET_ADDRESS]" at bounding box center [601, 209] width 1042 height 35
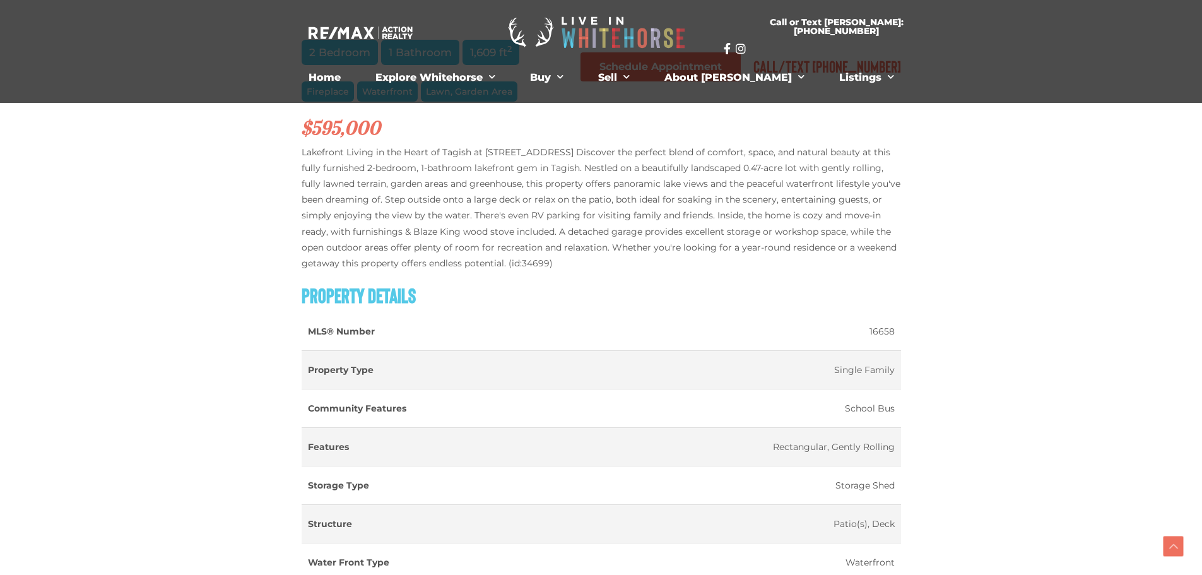
scroll to position [820, 0]
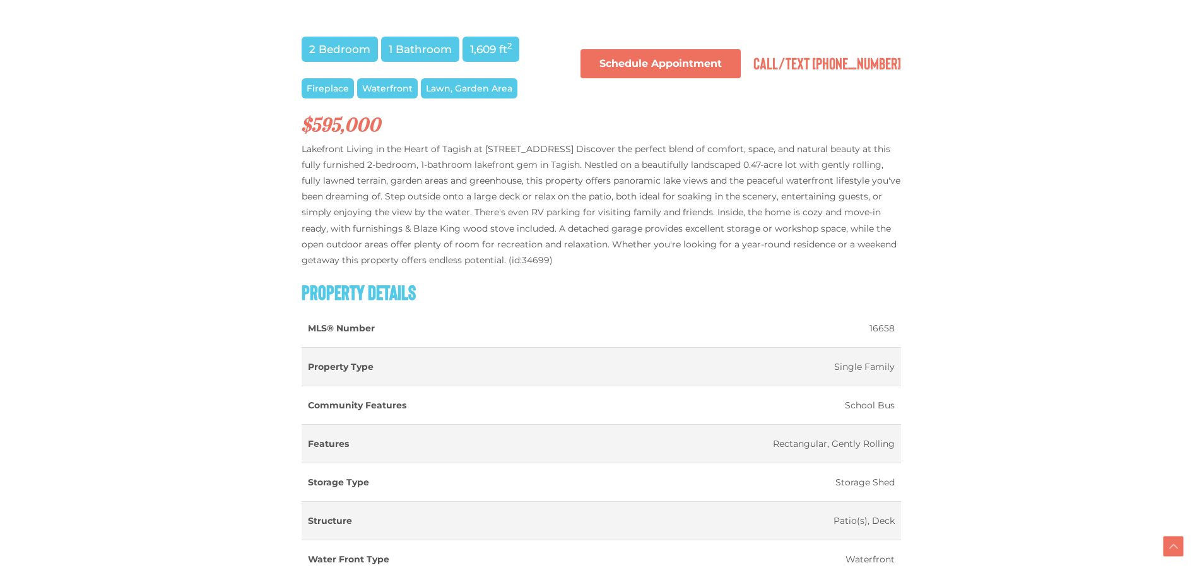
click at [365, 124] on h2 "$595,000" at bounding box center [601, 124] width 599 height 21
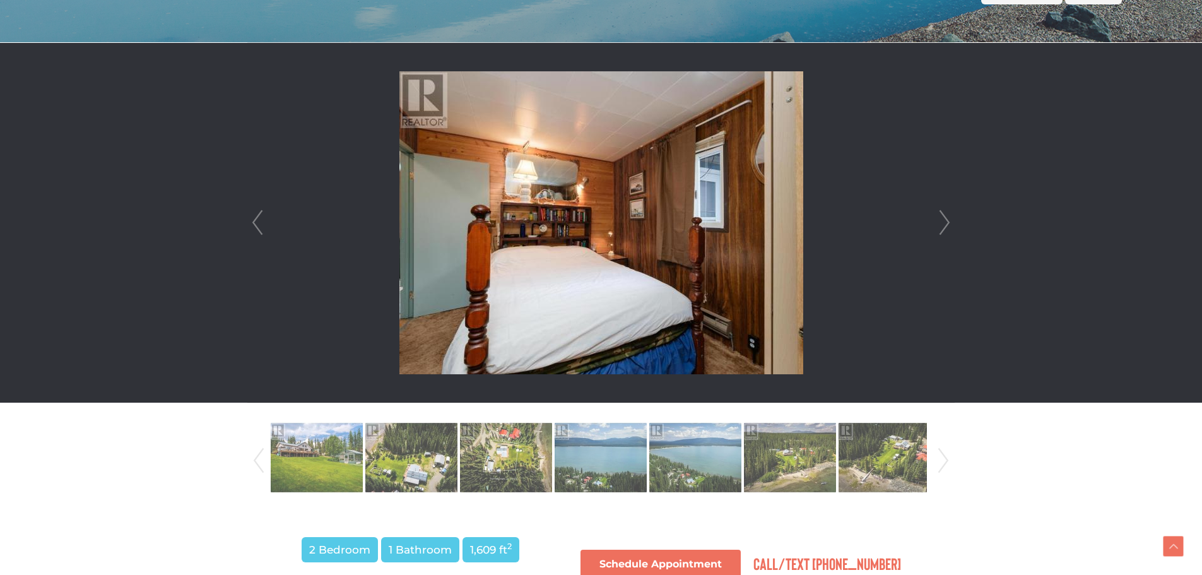
scroll to position [315, 0]
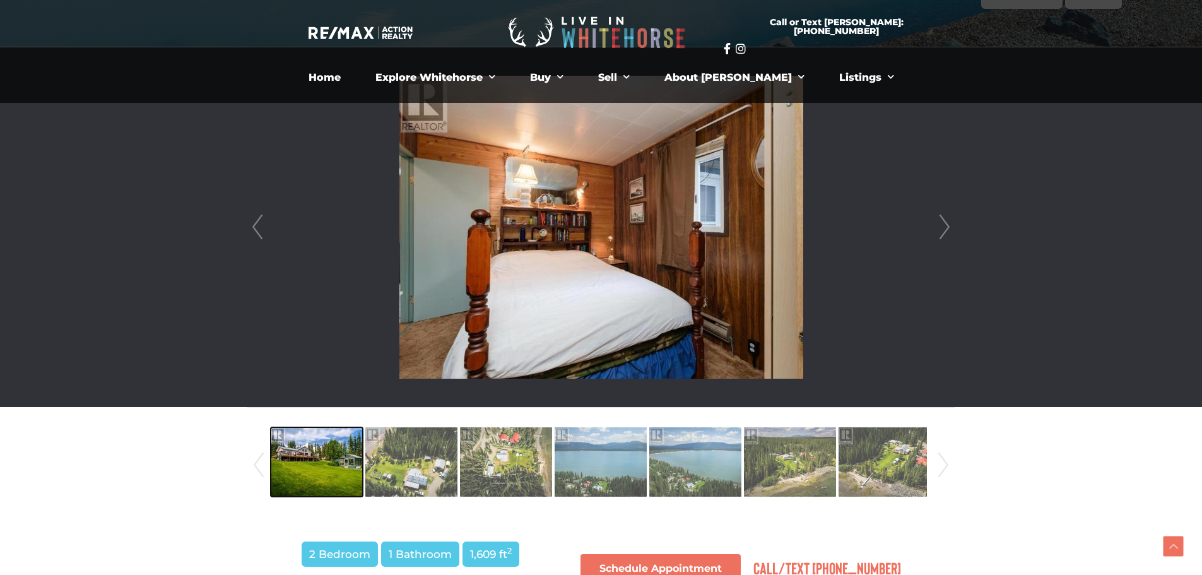
click at [324, 432] on img at bounding box center [317, 462] width 92 height 72
